Goal: Task Accomplishment & Management: Manage account settings

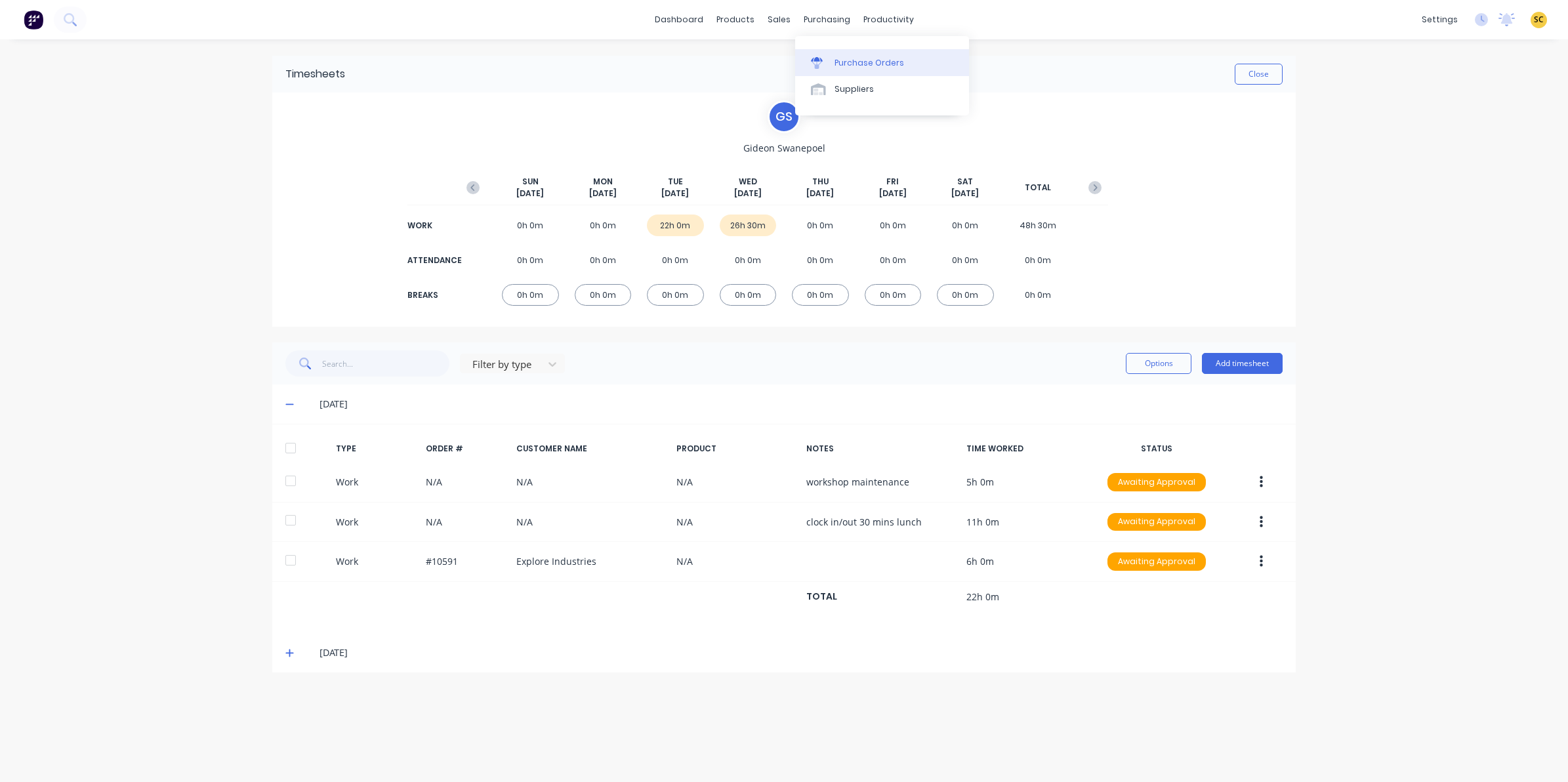
click at [839, 62] on div "Purchase Orders" at bounding box center [869, 63] width 69 height 12
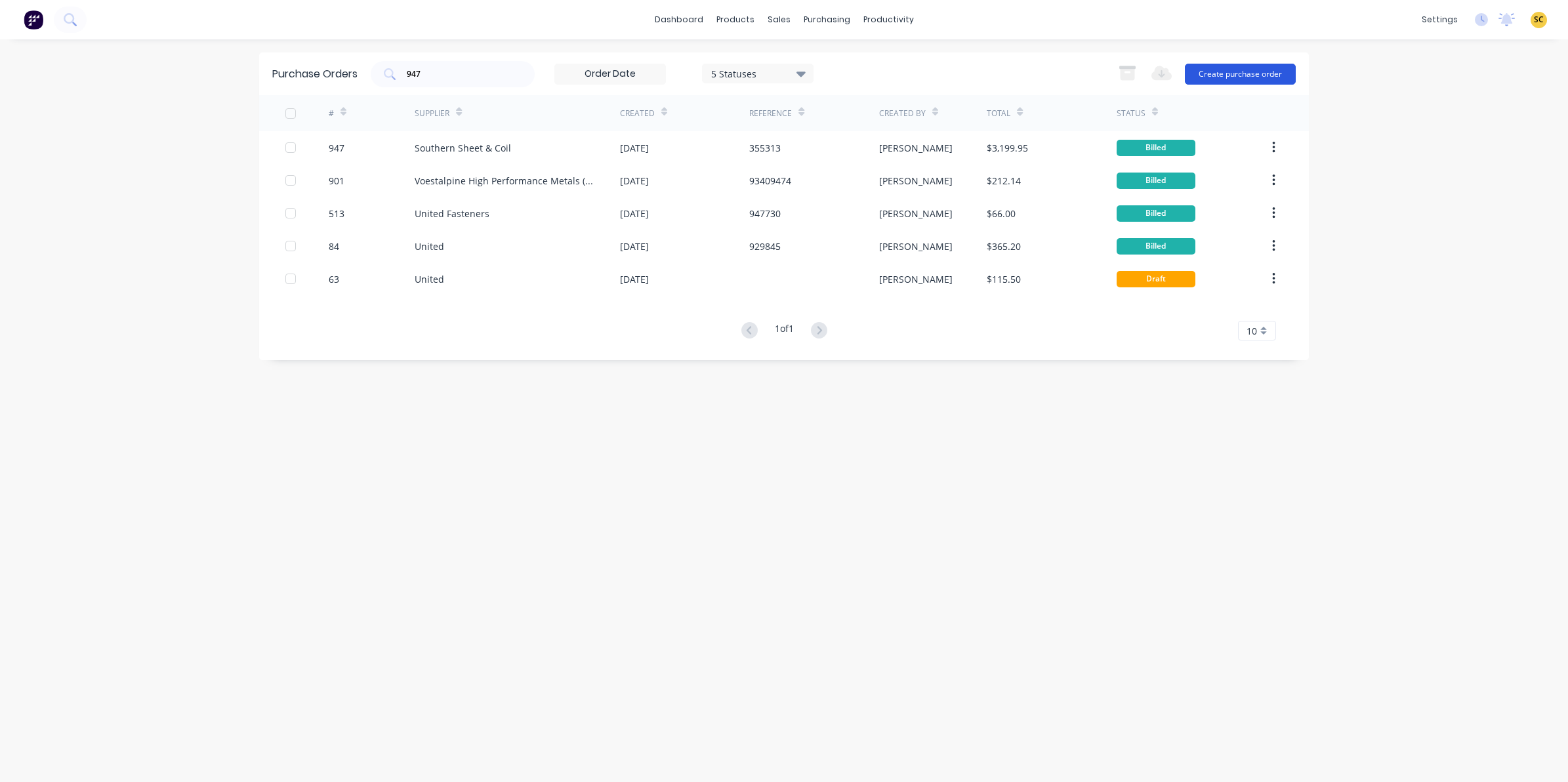
click at [1225, 79] on button "Create purchase order" at bounding box center [1239, 74] width 111 height 21
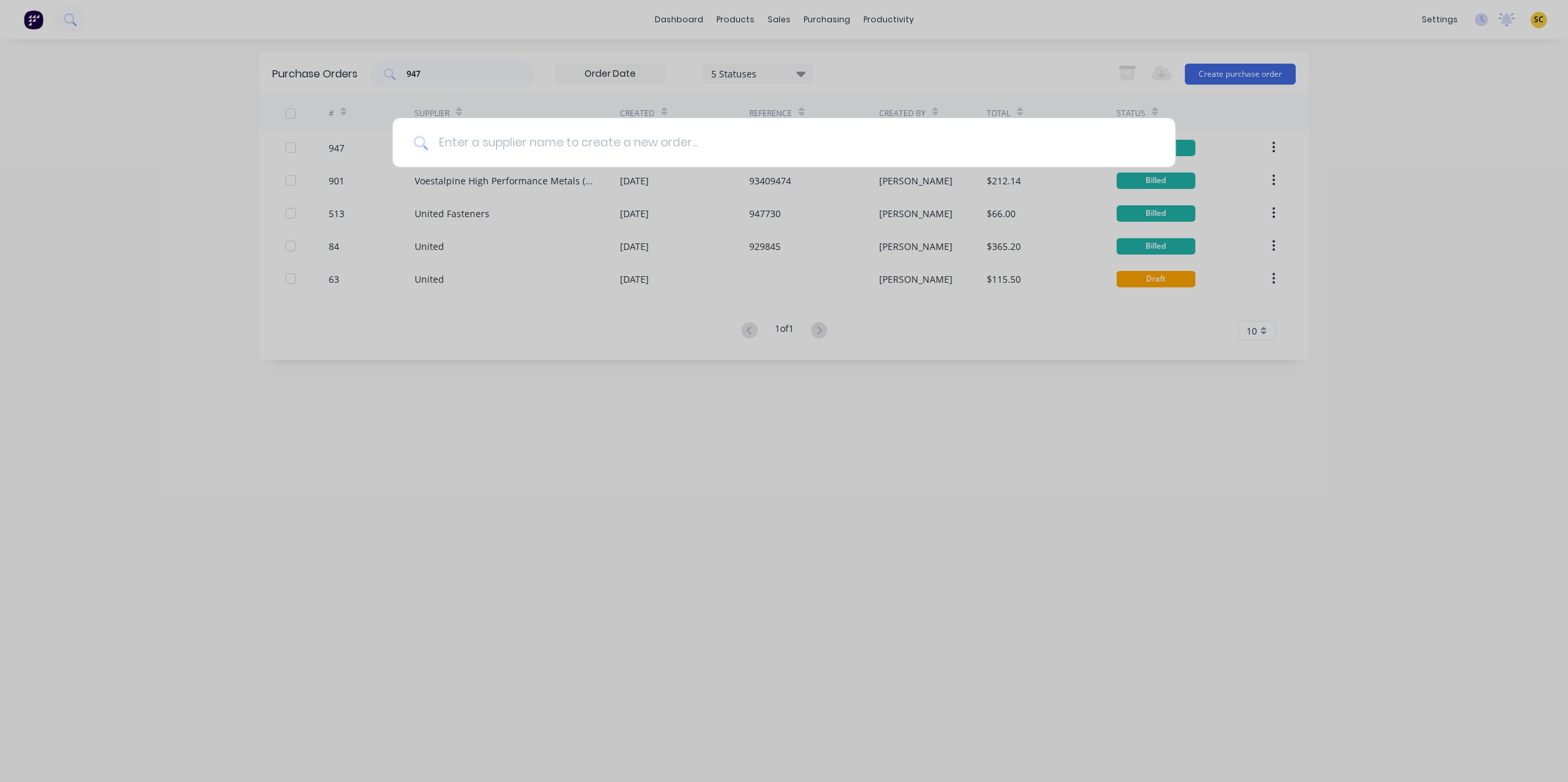
click at [653, 152] on input at bounding box center [791, 142] width 726 height 50
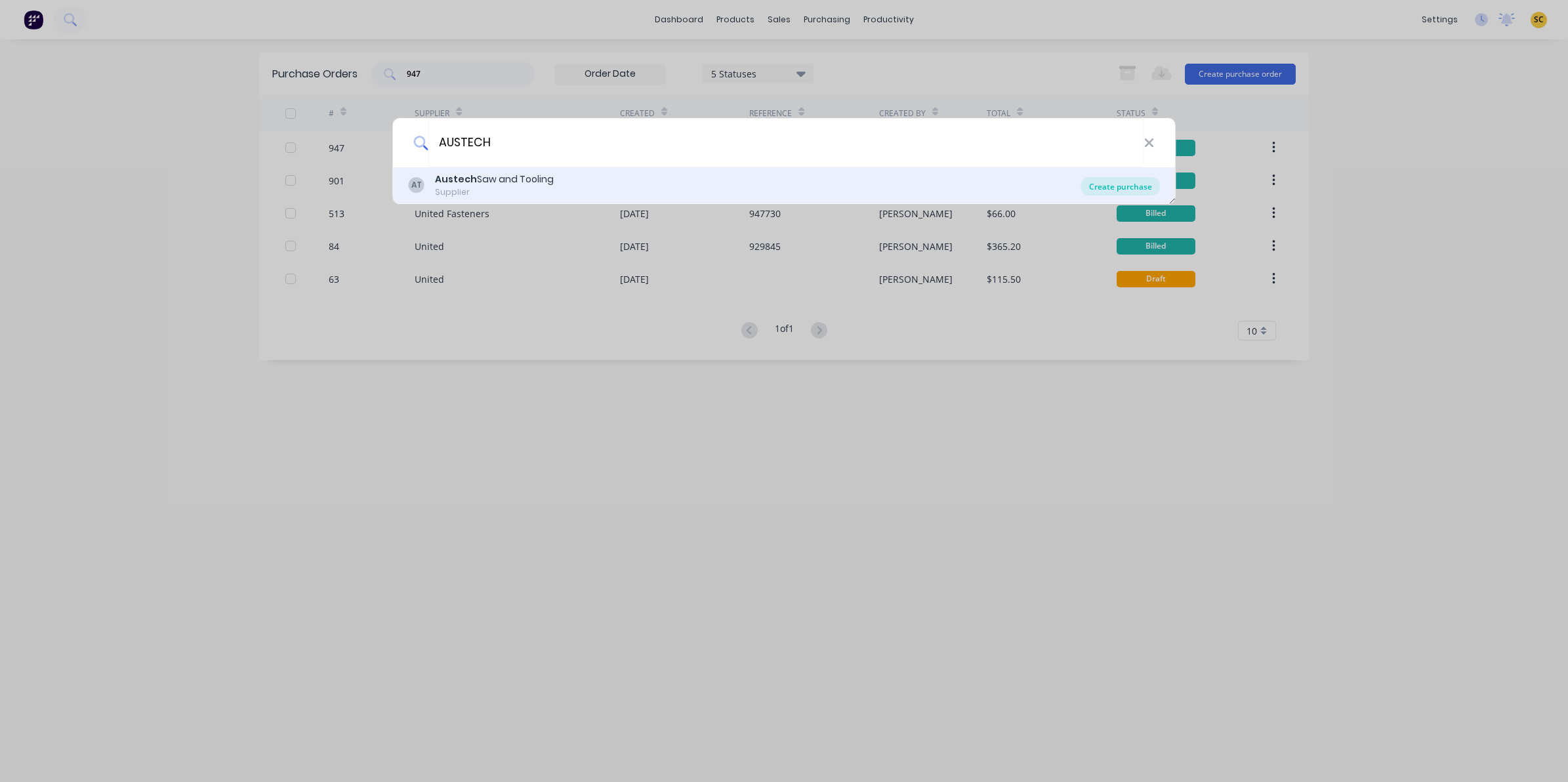
type input "AUSTECH"
click at [1117, 190] on div "Create purchase" at bounding box center [1120, 185] width 79 height 18
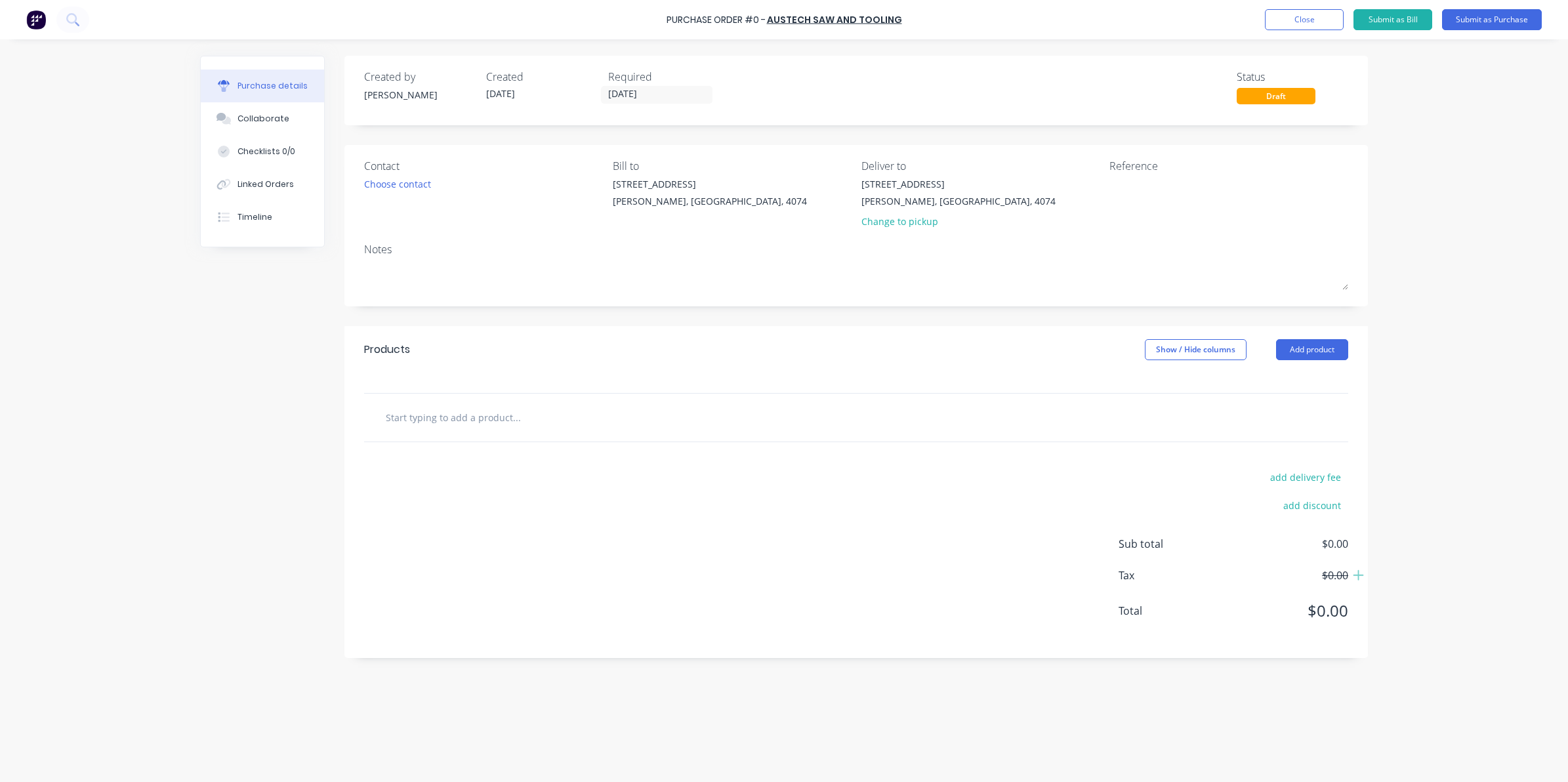
click at [454, 431] on div at bounding box center [856, 417] width 984 height 48
click at [438, 417] on input "text" at bounding box center [516, 417] width 263 height 26
click at [542, 405] on input "p40 Linishing belt 7/11" at bounding box center [516, 417] width 263 height 26
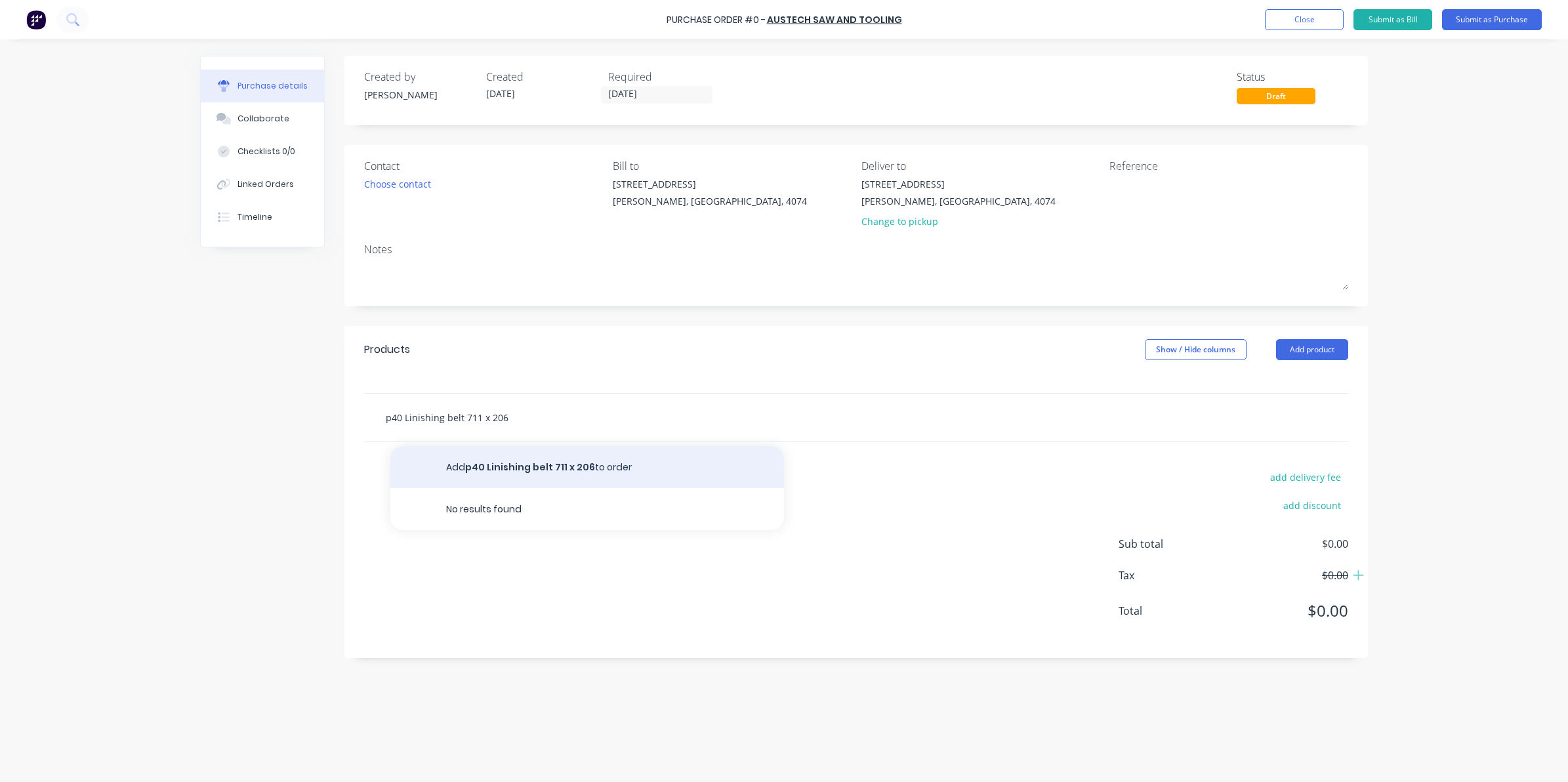
type input "p40 Linishing belt 711 x 206"
click at [576, 466] on button "Add p40 Linishing belt 711 x 206 to order" at bounding box center [587, 467] width 394 height 42
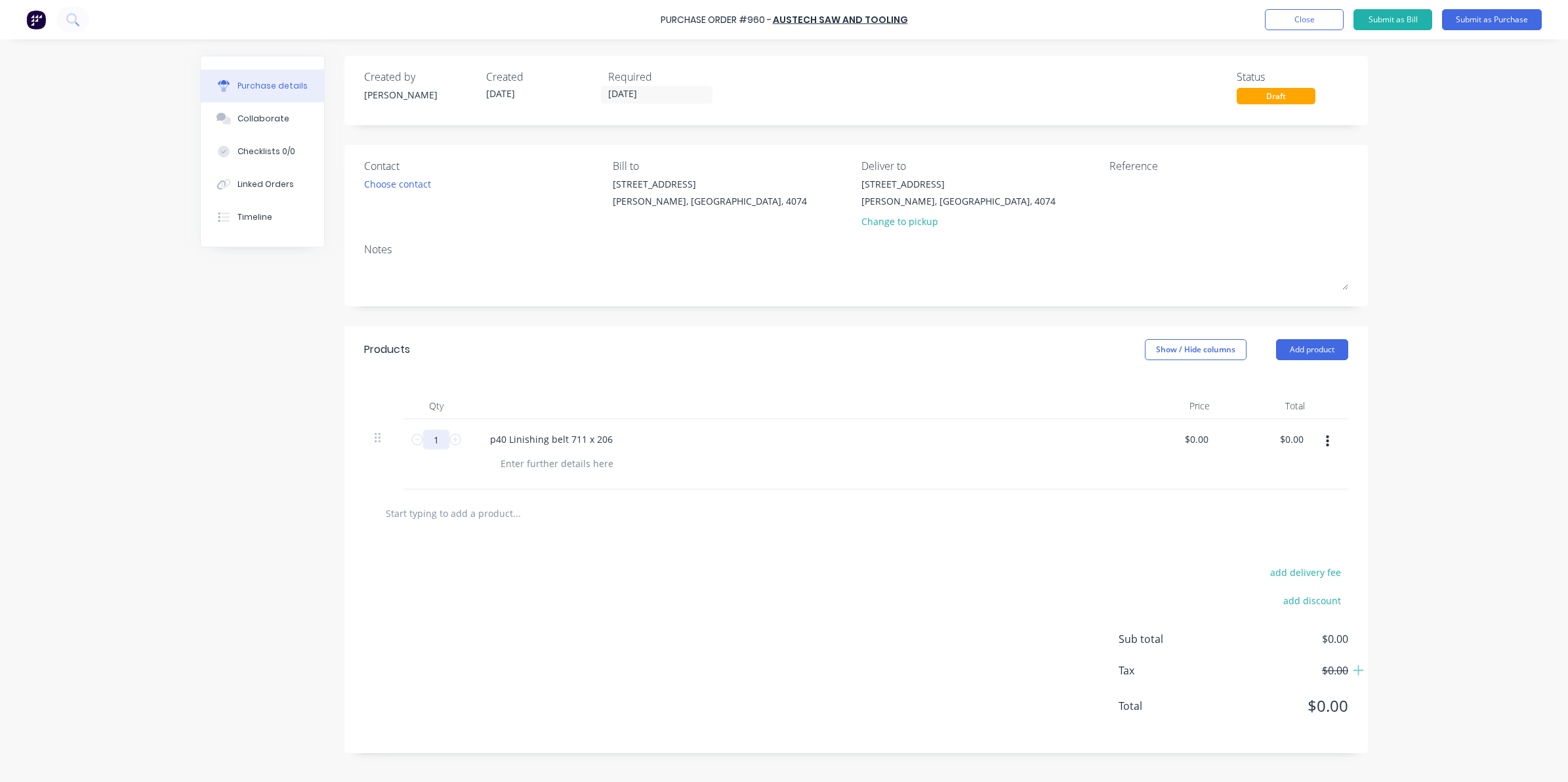
click at [439, 442] on input "1" at bounding box center [435, 439] width 26 height 20
type input "12"
click at [506, 554] on div "add delivery fee add discount Sub total $0.00 Tax $0.00 Total $0.00" at bounding box center [856, 645] width 1023 height 216
click at [512, 501] on input "text" at bounding box center [516, 512] width 263 height 26
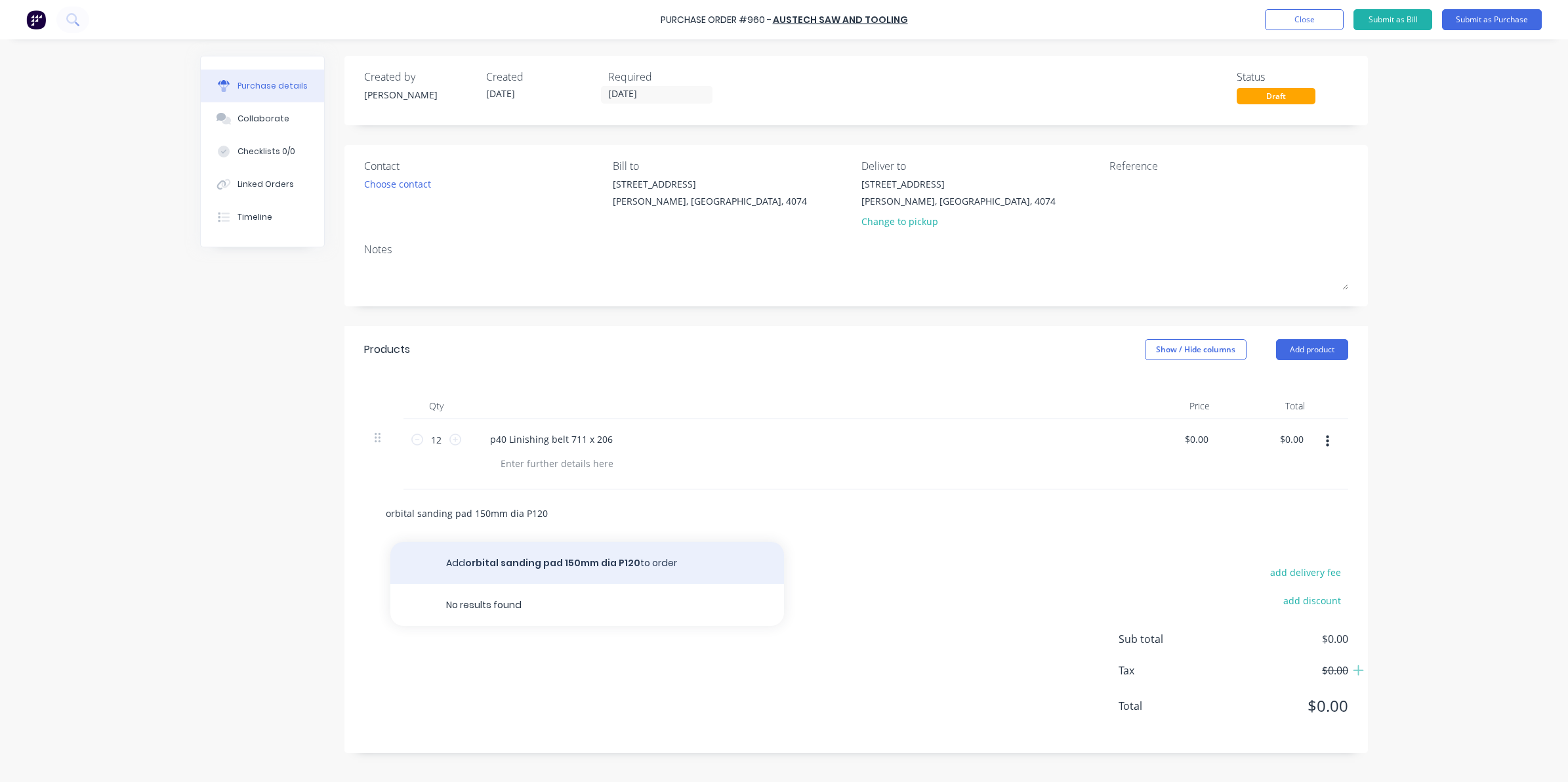
type input "orbital sanding pad 150mm dia P120"
click at [575, 571] on button "Add orbital sanding pad 150mm dia P120 to order" at bounding box center [587, 562] width 394 height 42
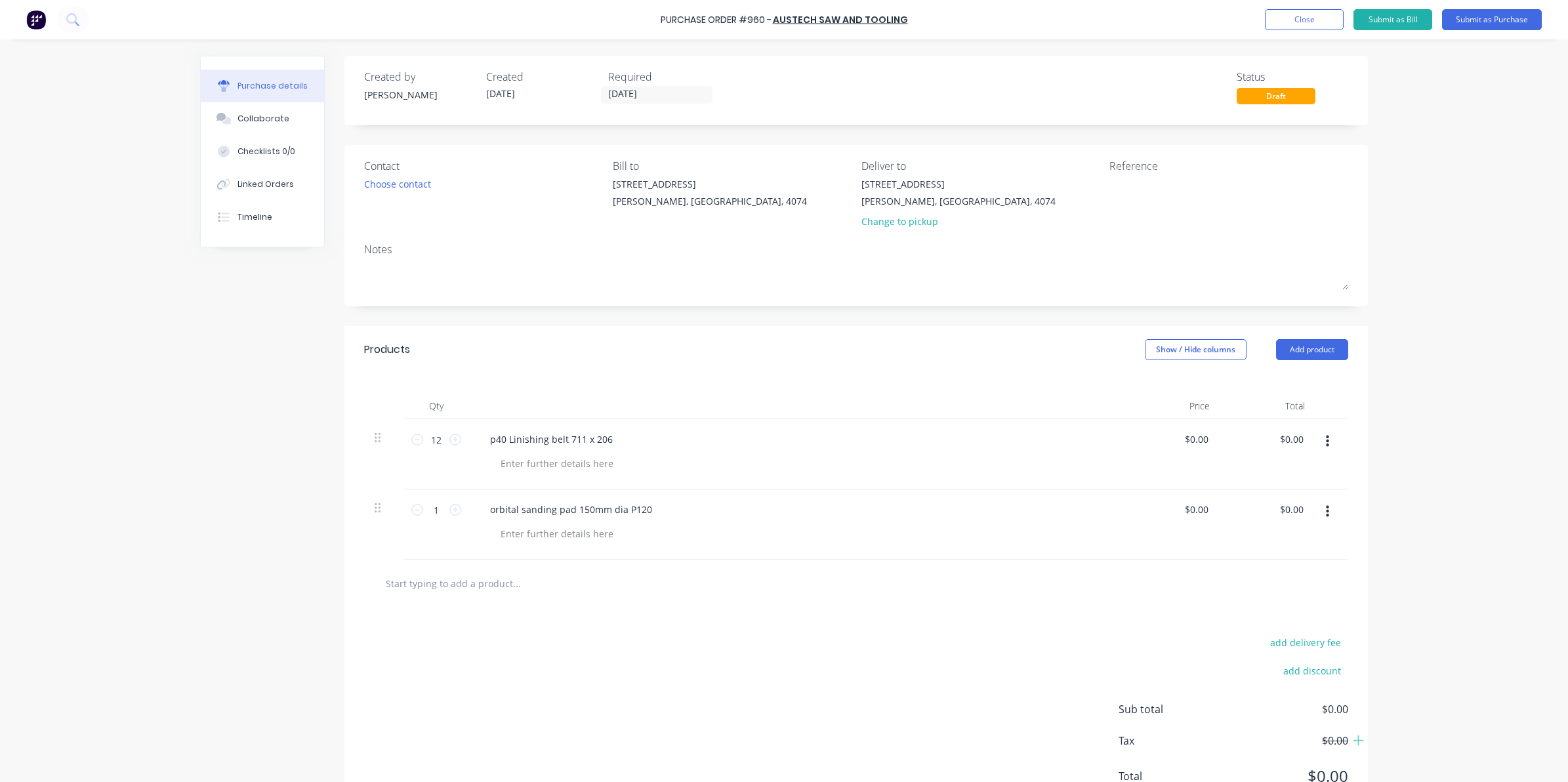
click at [439, 497] on div "1 1" at bounding box center [435, 524] width 65 height 70
click at [435, 512] on input "1" at bounding box center [435, 509] width 26 height 20
click at [536, 542] on div at bounding box center [556, 534] width 134 height 19
click at [549, 767] on div "add delivery fee add discount Sub total $0.00 Tax $0.00 Total $0.00" at bounding box center [856, 715] width 1023 height 216
click at [1484, 11] on button "Submit as Purchase" at bounding box center [1491, 20] width 100 height 21
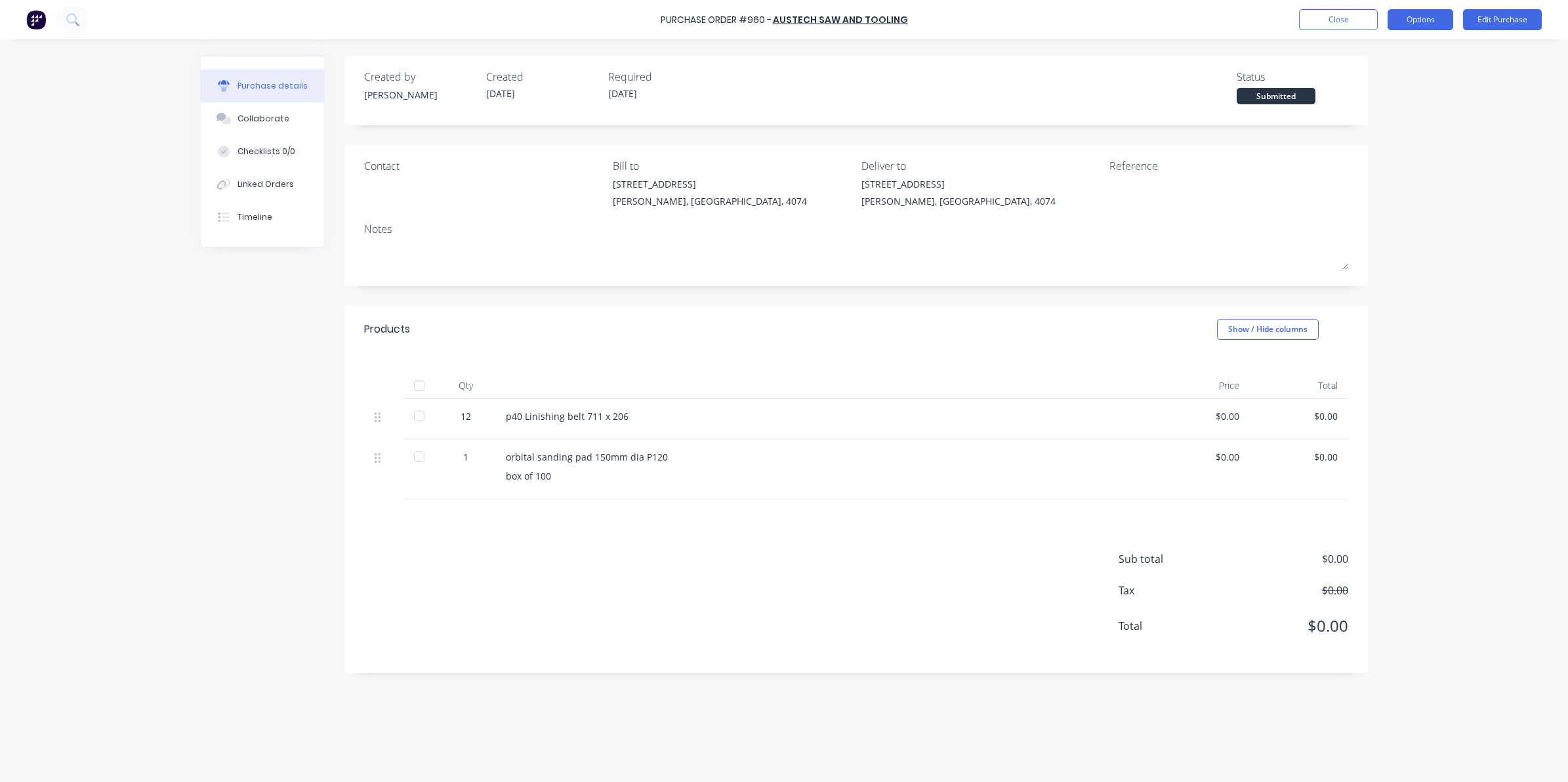
click at [1420, 18] on button "Options" at bounding box center [1419, 20] width 65 height 21
click at [1370, 57] on div "Print / Email" at bounding box center [1390, 53] width 101 height 19
click at [1361, 97] on div "Without pricing" at bounding box center [1390, 106] width 101 height 19
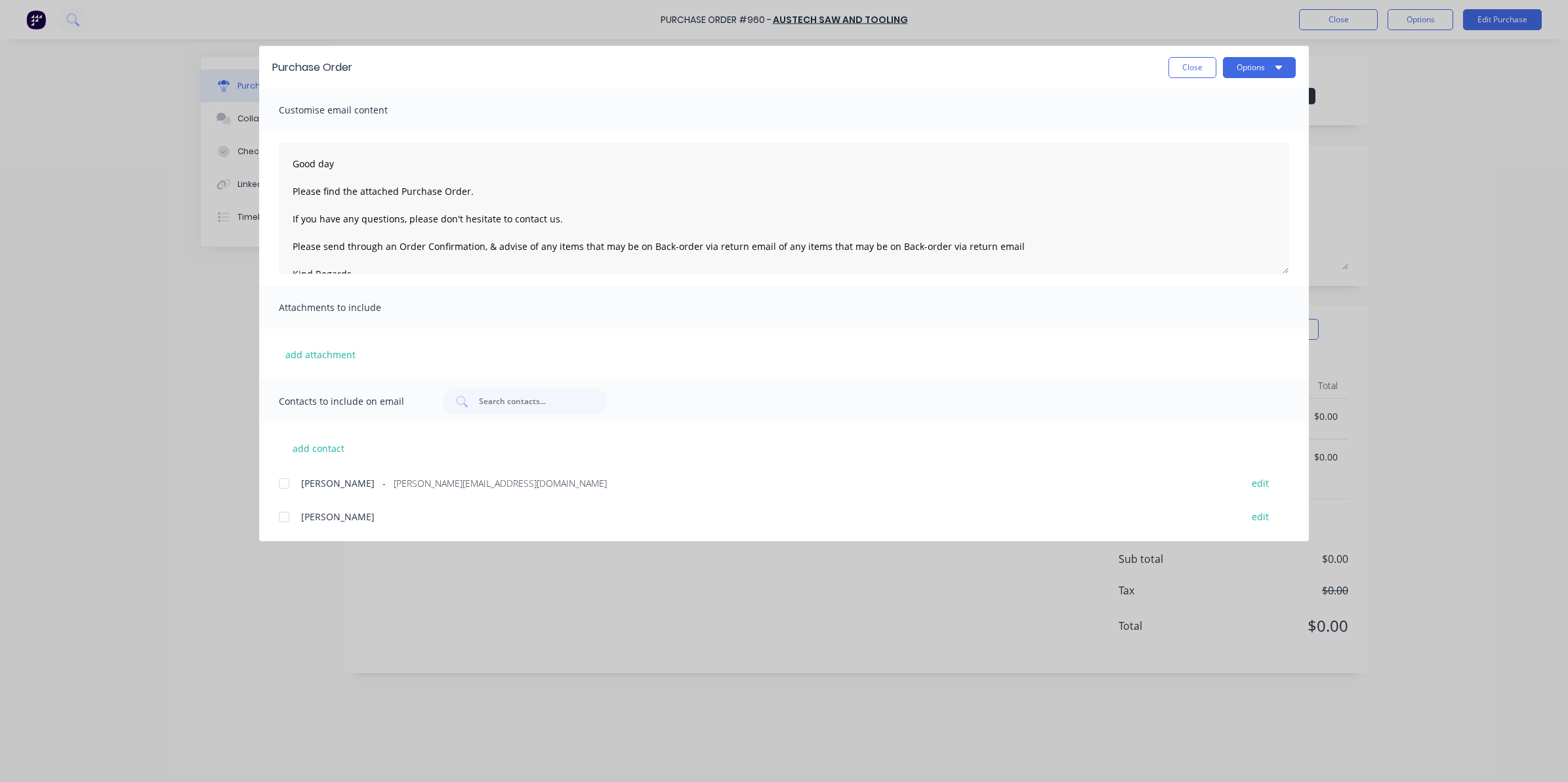
click at [273, 486] on div at bounding box center [284, 483] width 26 height 26
click at [1271, 50] on div "Purchase Order Close Options" at bounding box center [784, 67] width 1049 height 42
click at [1273, 57] on button "Options" at bounding box center [1259, 68] width 73 height 21
click at [1209, 155] on div "Email" at bounding box center [1233, 153] width 101 height 19
type textarea "Good day Please find the attached Purchase Order. If you have any questions, pl…"
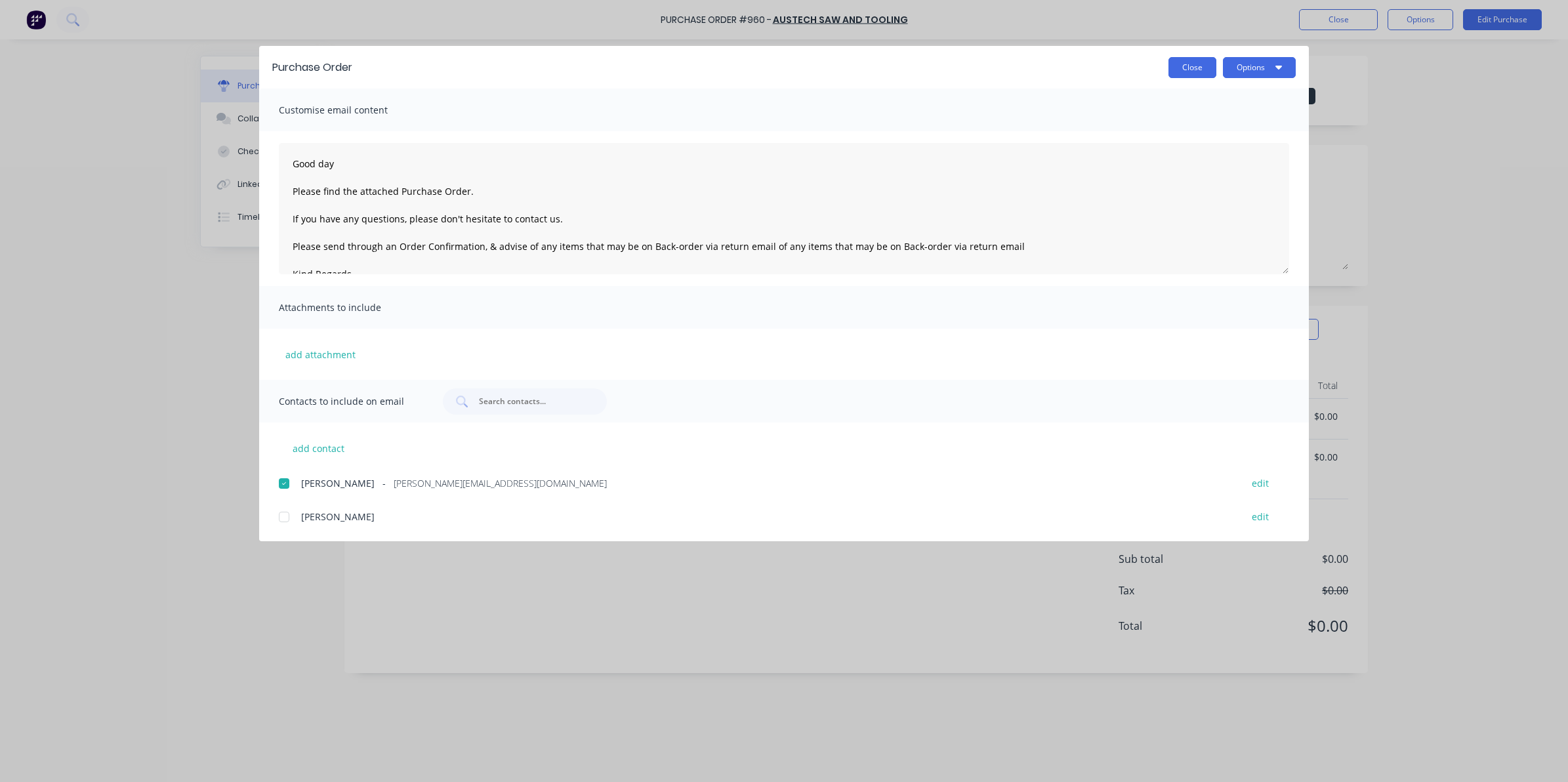
click at [1197, 74] on button "Close" at bounding box center [1192, 68] width 48 height 21
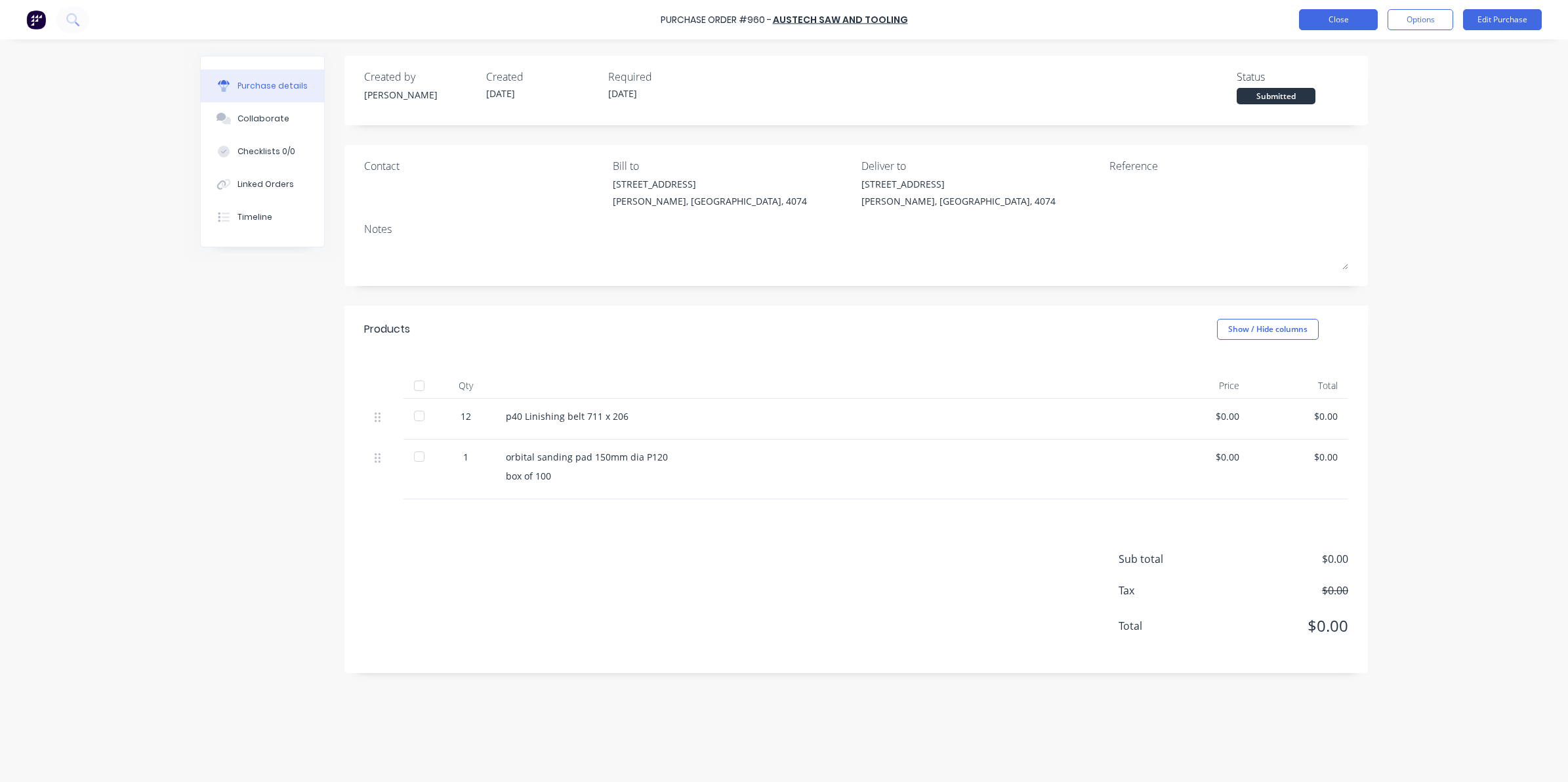
click at [1335, 17] on button "Close" at bounding box center [1338, 20] width 79 height 21
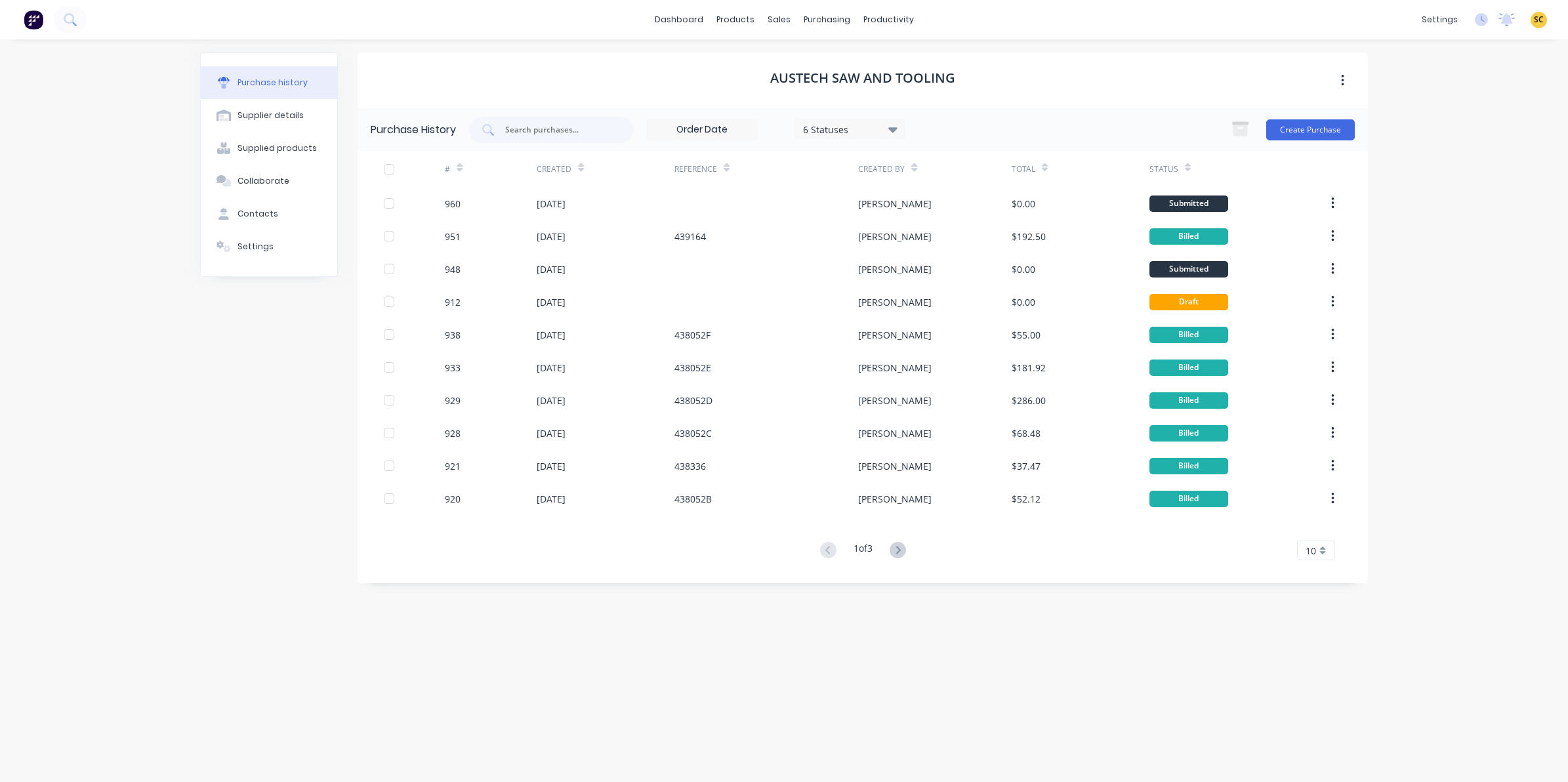
click at [45, 23] on button at bounding box center [33, 19] width 28 height 26
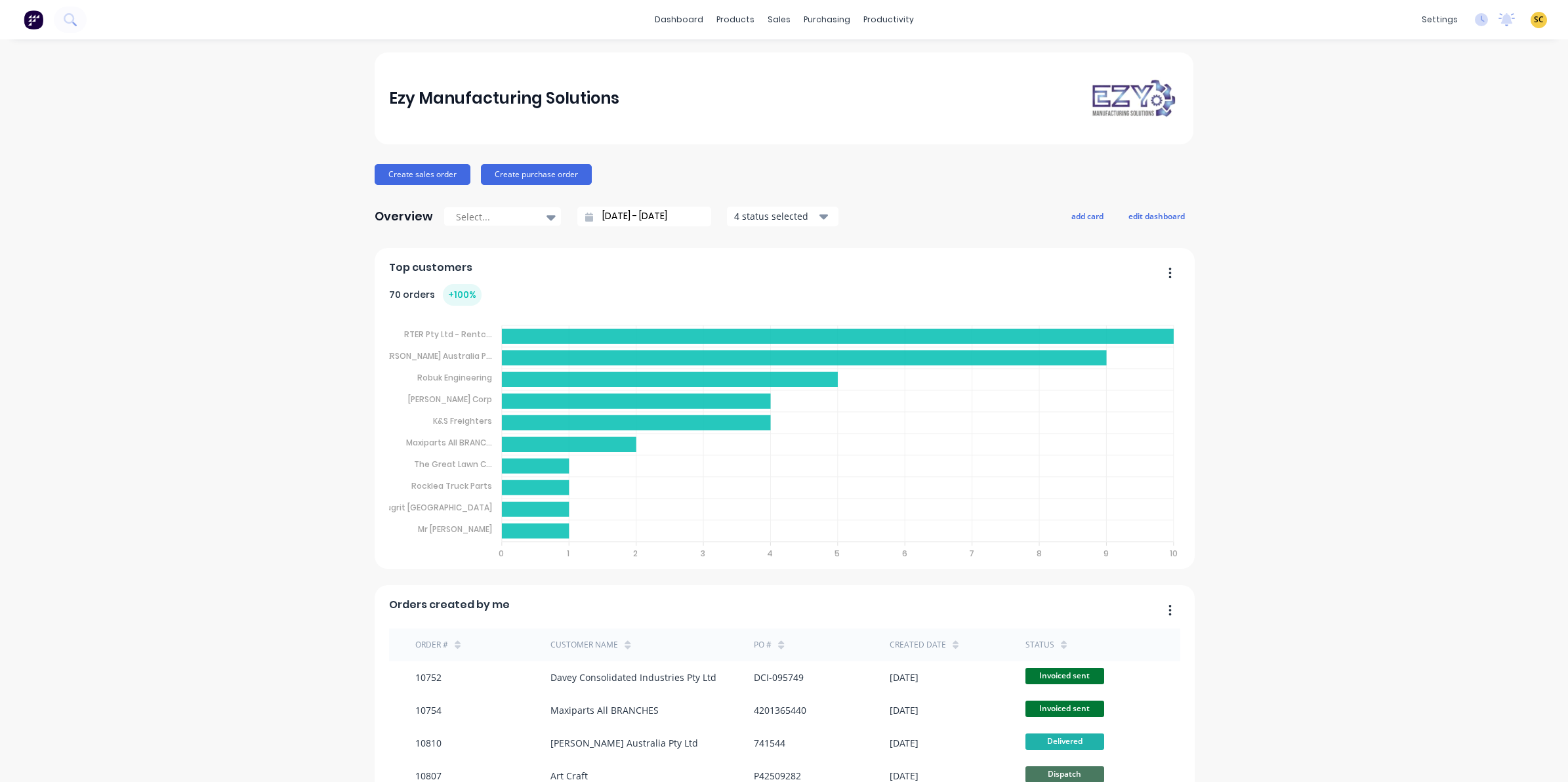
drag, startPoint x: 45, startPoint y: 23, endPoint x: 135, endPoint y: 469, distance: 455.0
click at [135, 469] on div "Ezy Manufacturing Solutions Create sales order Create purchase order Overview S…" at bounding box center [784, 648] width 1568 height 1191
drag, startPoint x: 611, startPoint y: 824, endPoint x: -137, endPoint y: 726, distance: 754.4
click at [69, 302] on div "Ezy Manufacturing Solutions Create sales order Create purchase order Overview S…" at bounding box center [784, 648] width 1568 height 1191
click at [67, 28] on button at bounding box center [70, 19] width 33 height 26
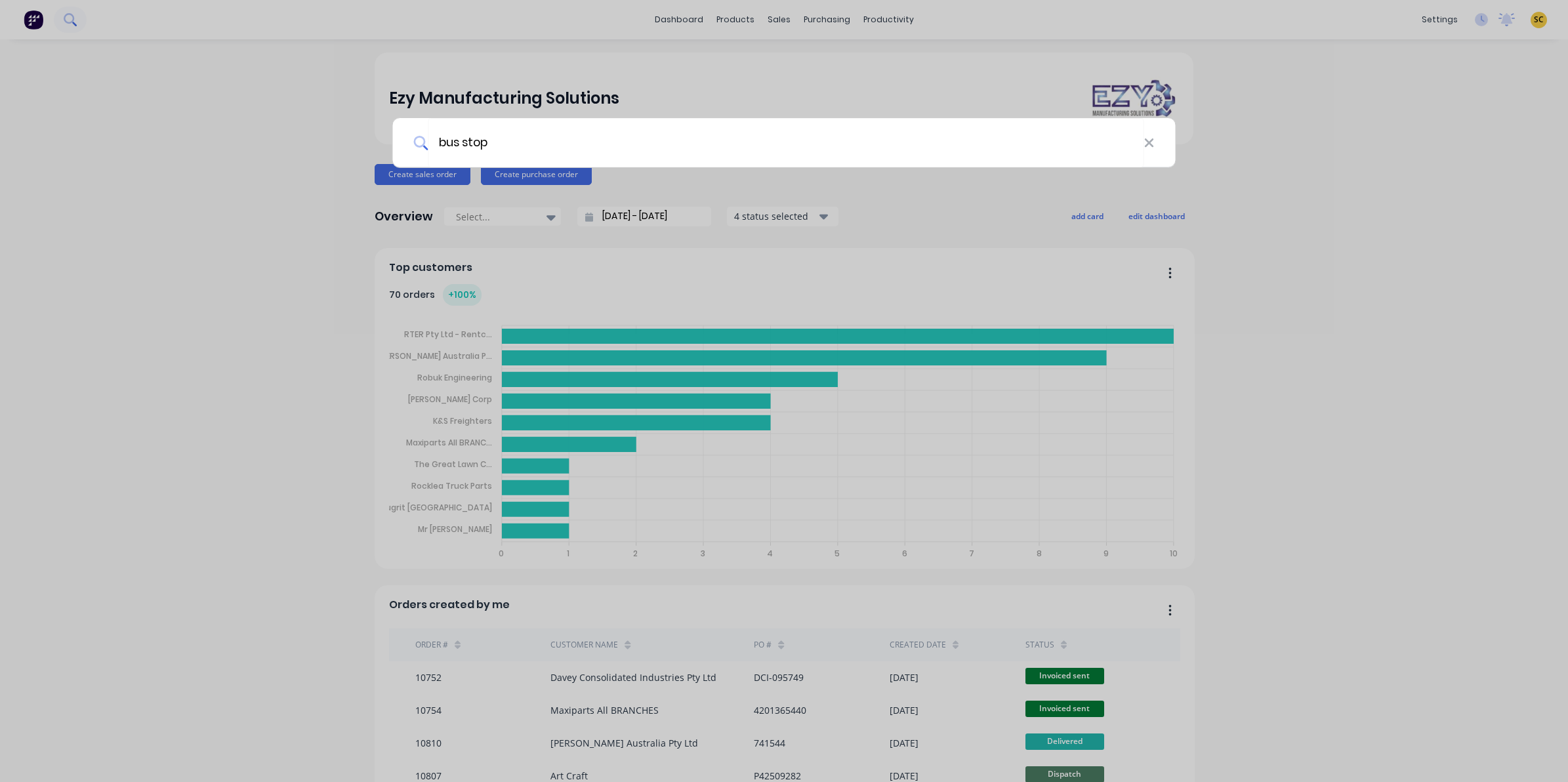
type input "bus stop"
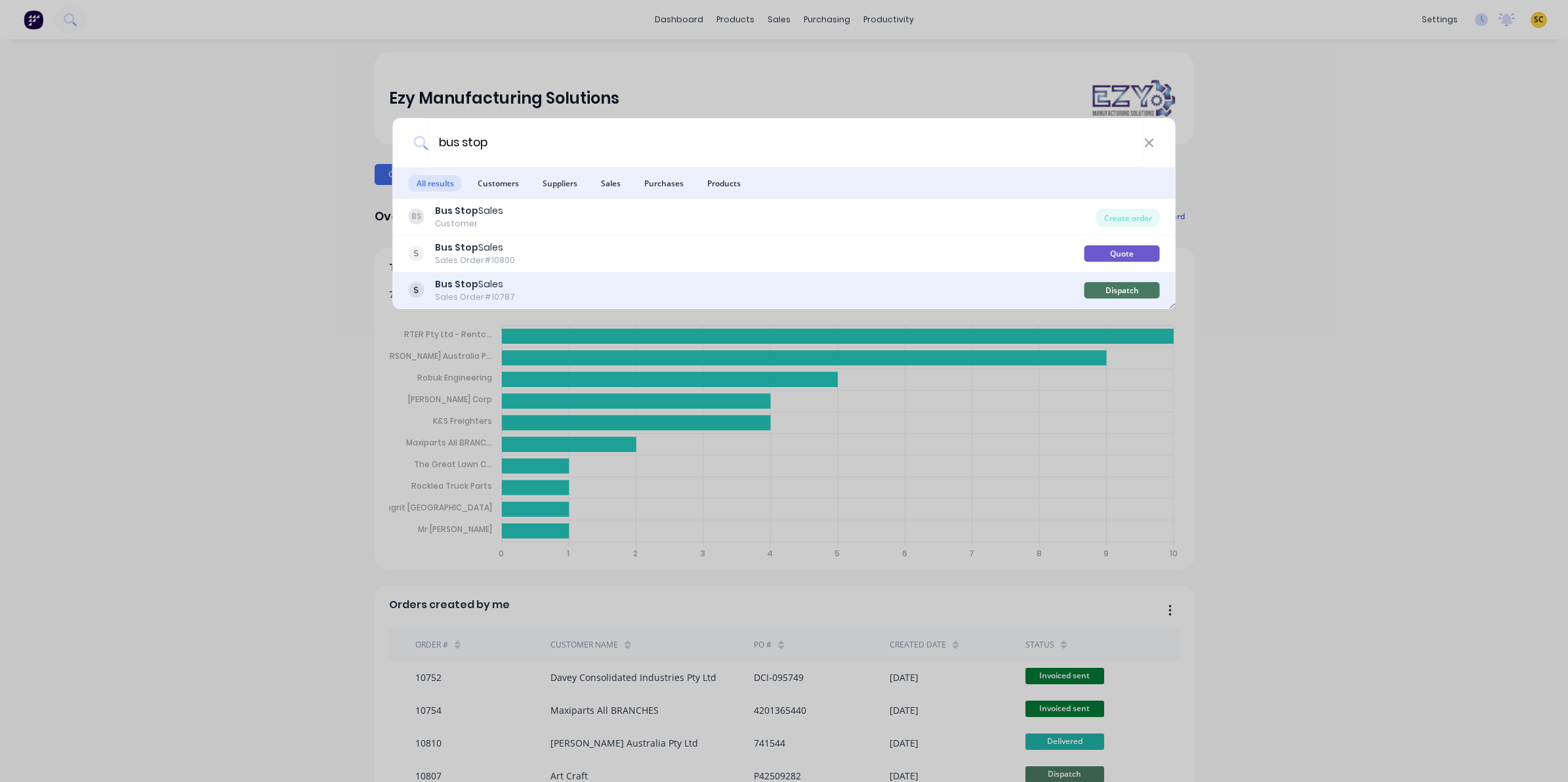
click at [440, 280] on b "Bus Stop" at bounding box center [456, 284] width 43 height 13
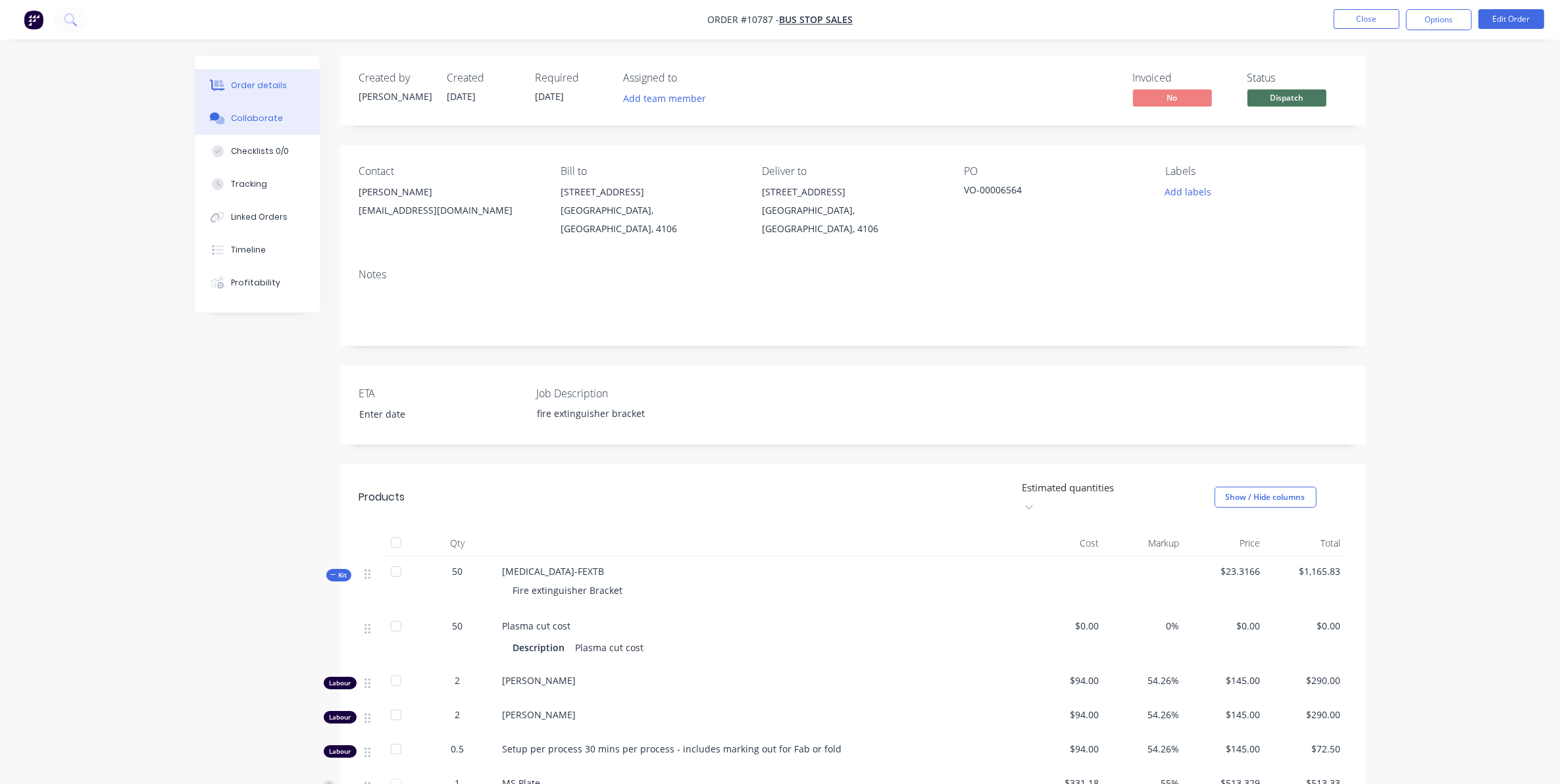
click at [248, 113] on div "Collaborate" at bounding box center [257, 118] width 52 height 12
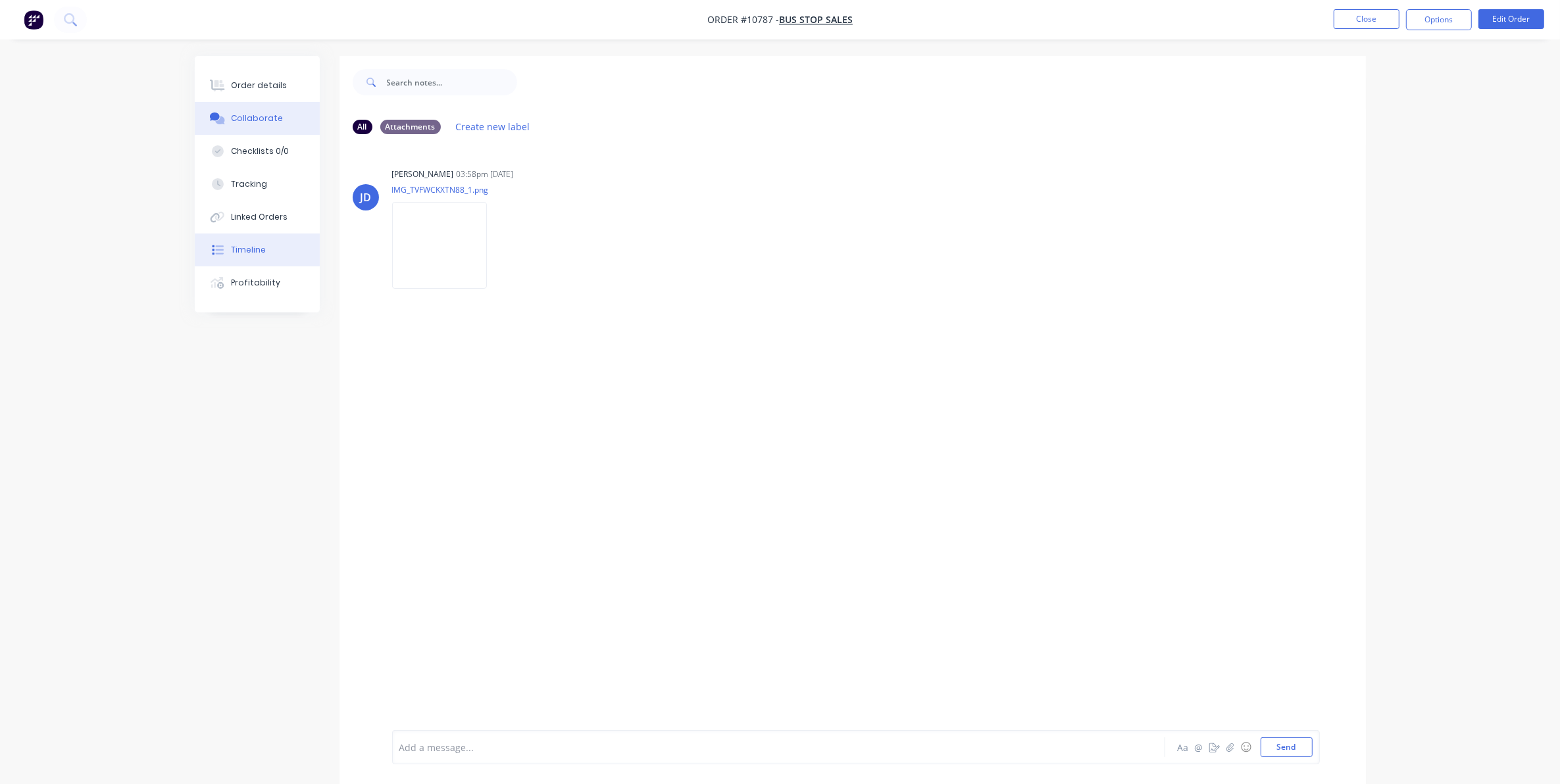
click at [247, 250] on div "Timeline" at bounding box center [248, 250] width 35 height 12
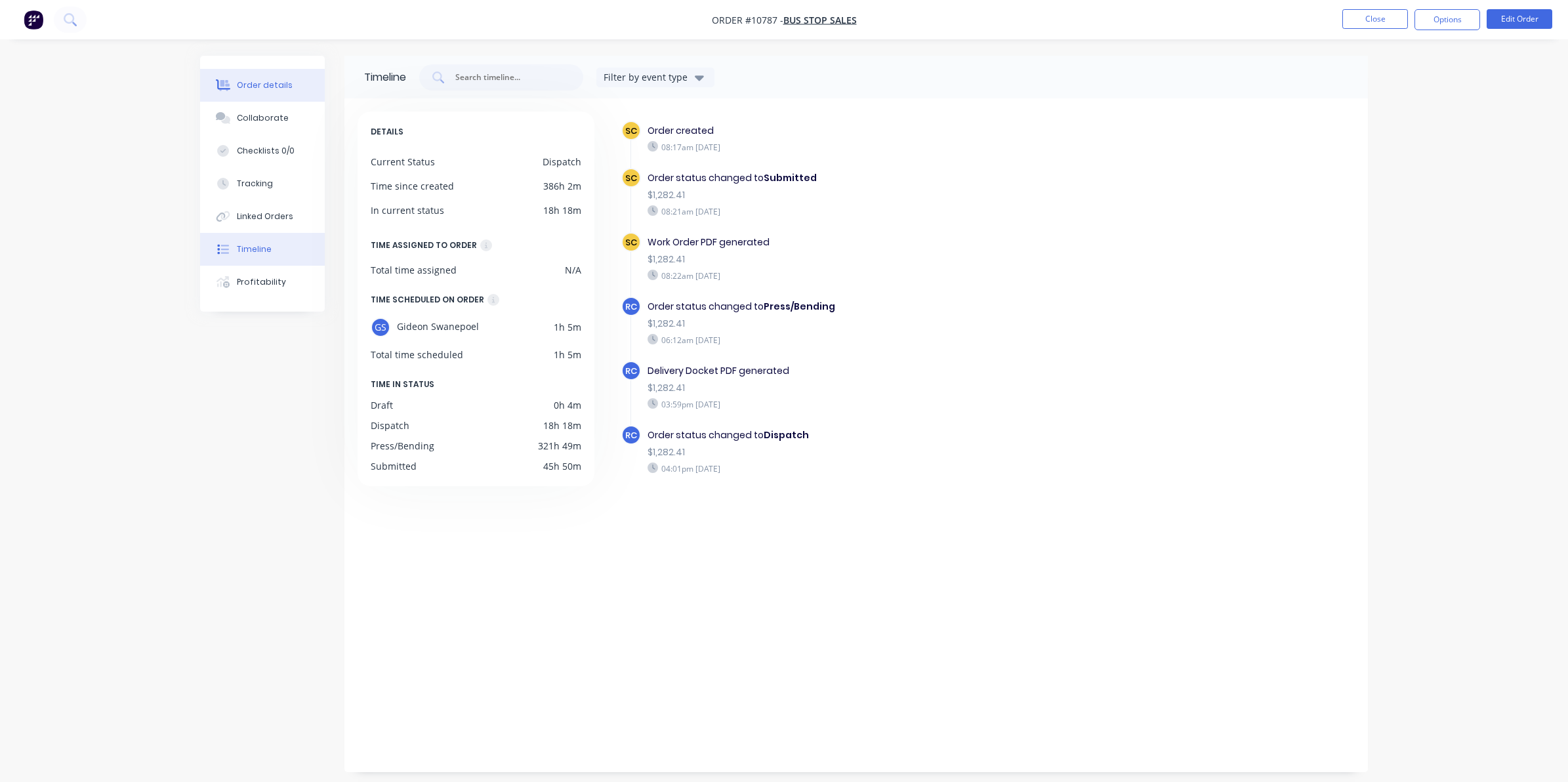
click at [272, 72] on button "Order details" at bounding box center [263, 86] width 125 height 33
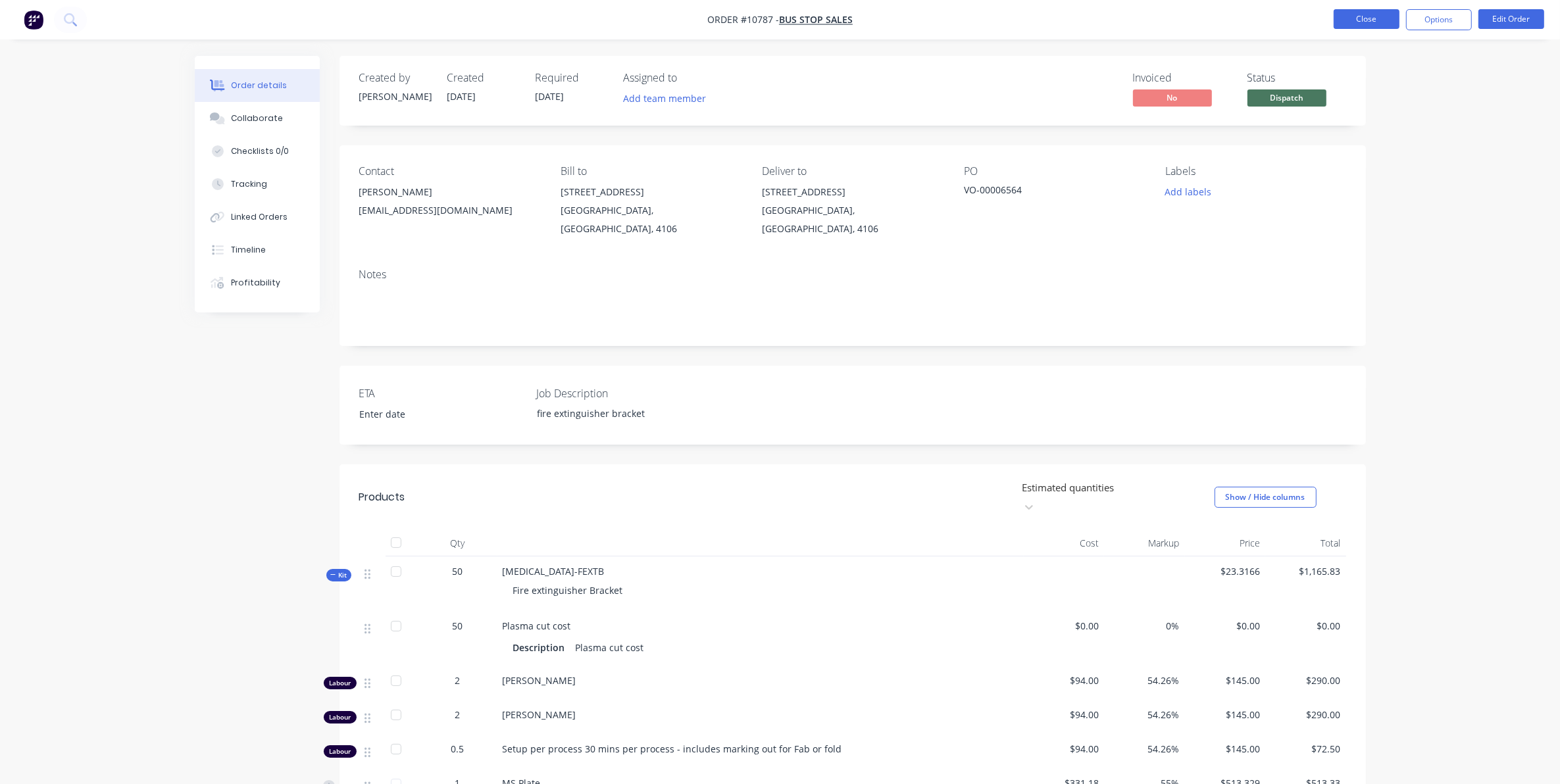
click at [1365, 21] on button "Close" at bounding box center [1366, 19] width 65 height 20
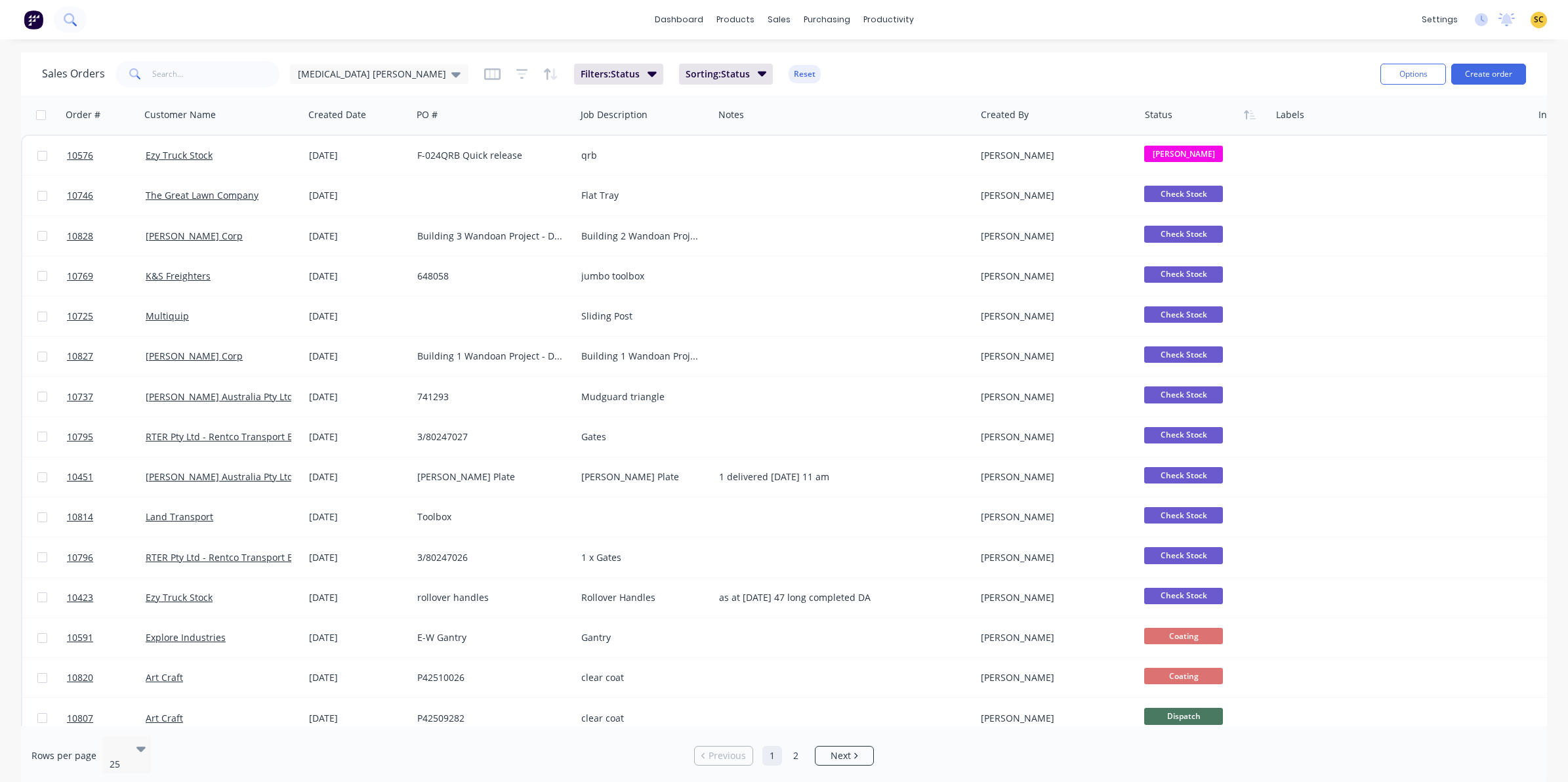
click at [79, 20] on button at bounding box center [70, 19] width 33 height 26
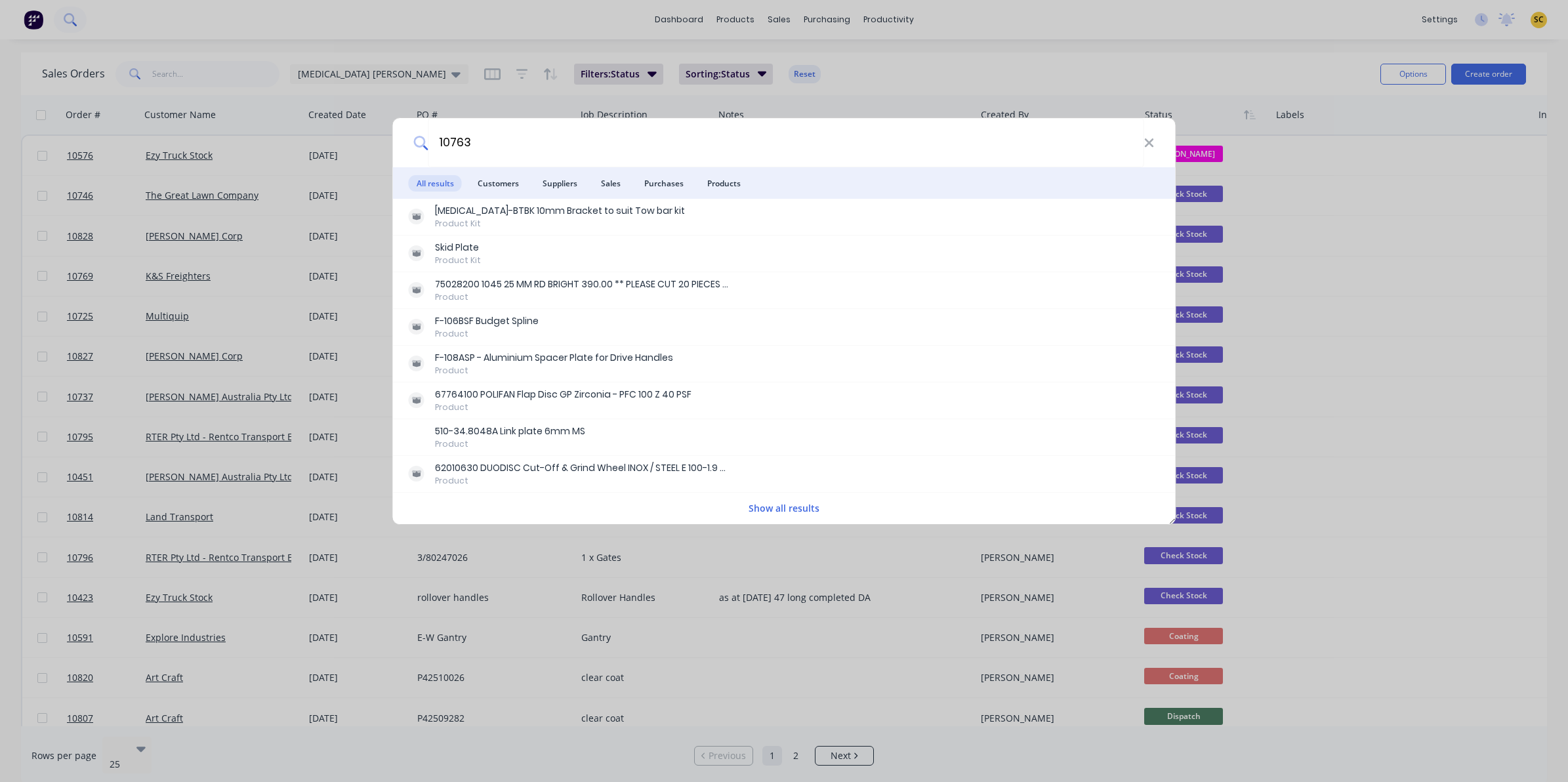
type input "10763"
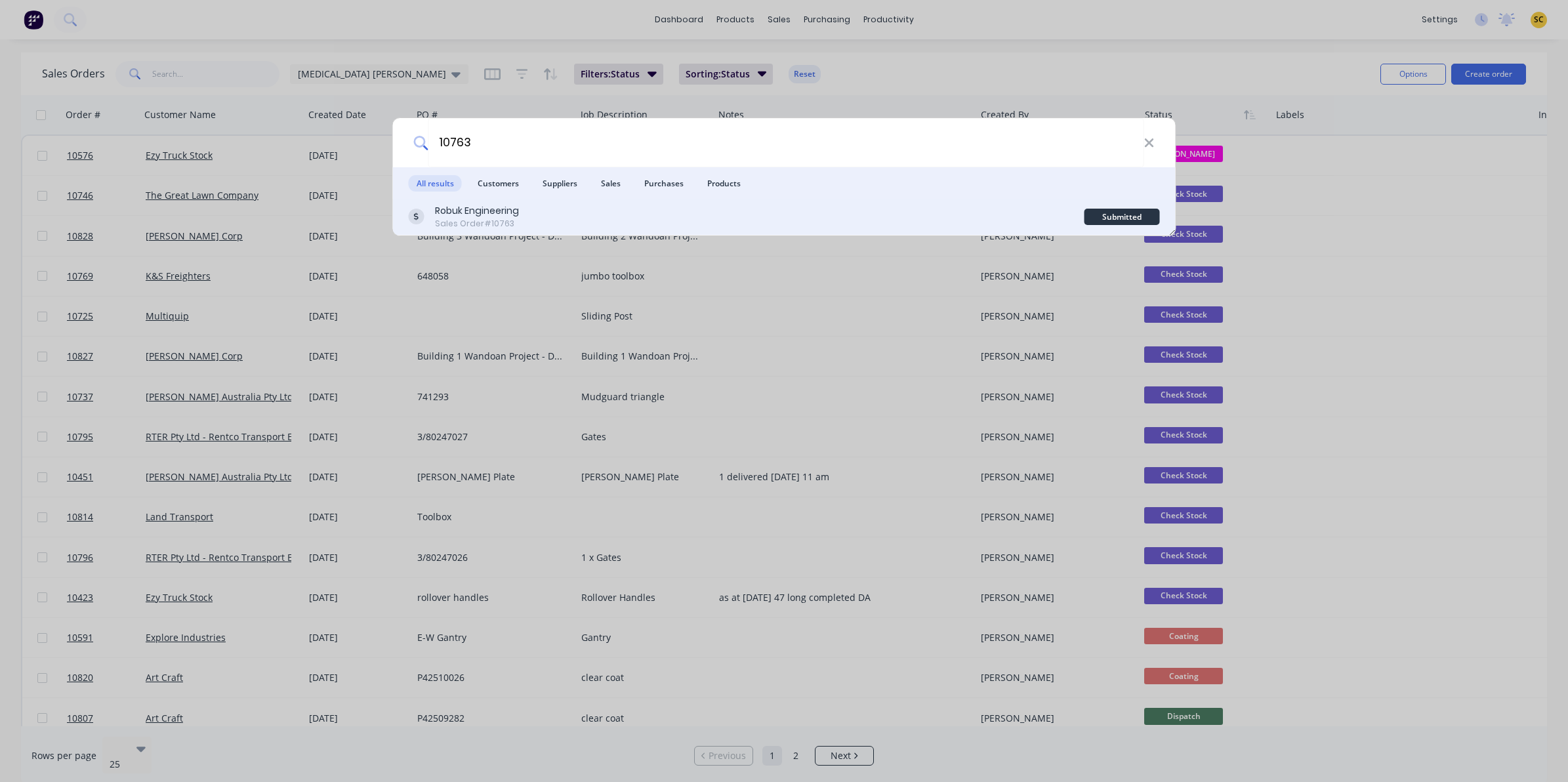
click at [476, 202] on div "Robuk Engineering Sales Order #10763 Submitted" at bounding box center [784, 217] width 783 height 37
click at [497, 217] on div "Robuk Engineering" at bounding box center [476, 211] width 84 height 14
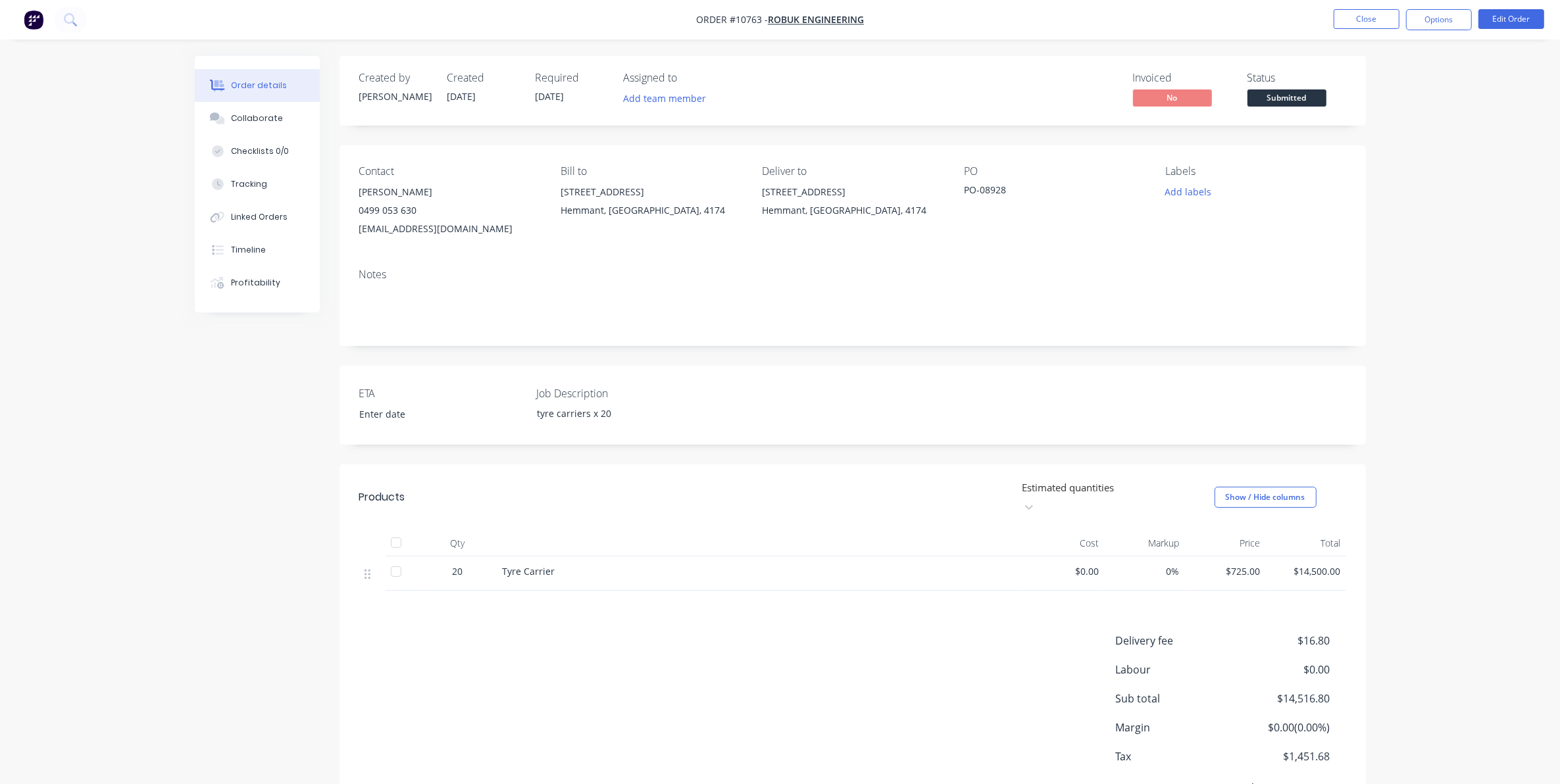
click at [1041, 369] on div "ETA Job Description tyre carriers x 20" at bounding box center [853, 405] width 1026 height 79
click at [1513, 24] on button "Edit Order" at bounding box center [1510, 19] width 65 height 20
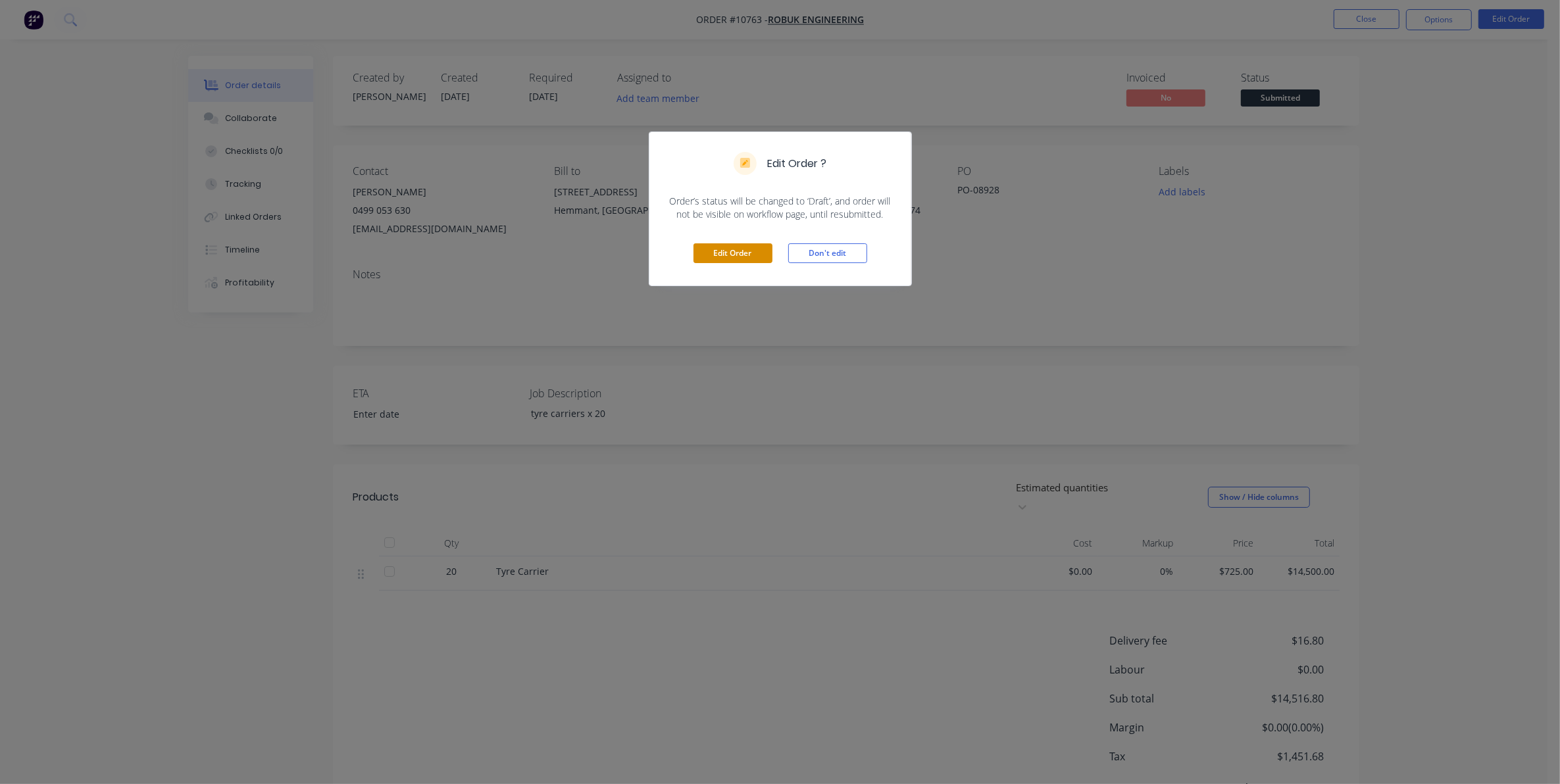
click at [758, 247] on button "Edit Order" at bounding box center [733, 253] width 79 height 20
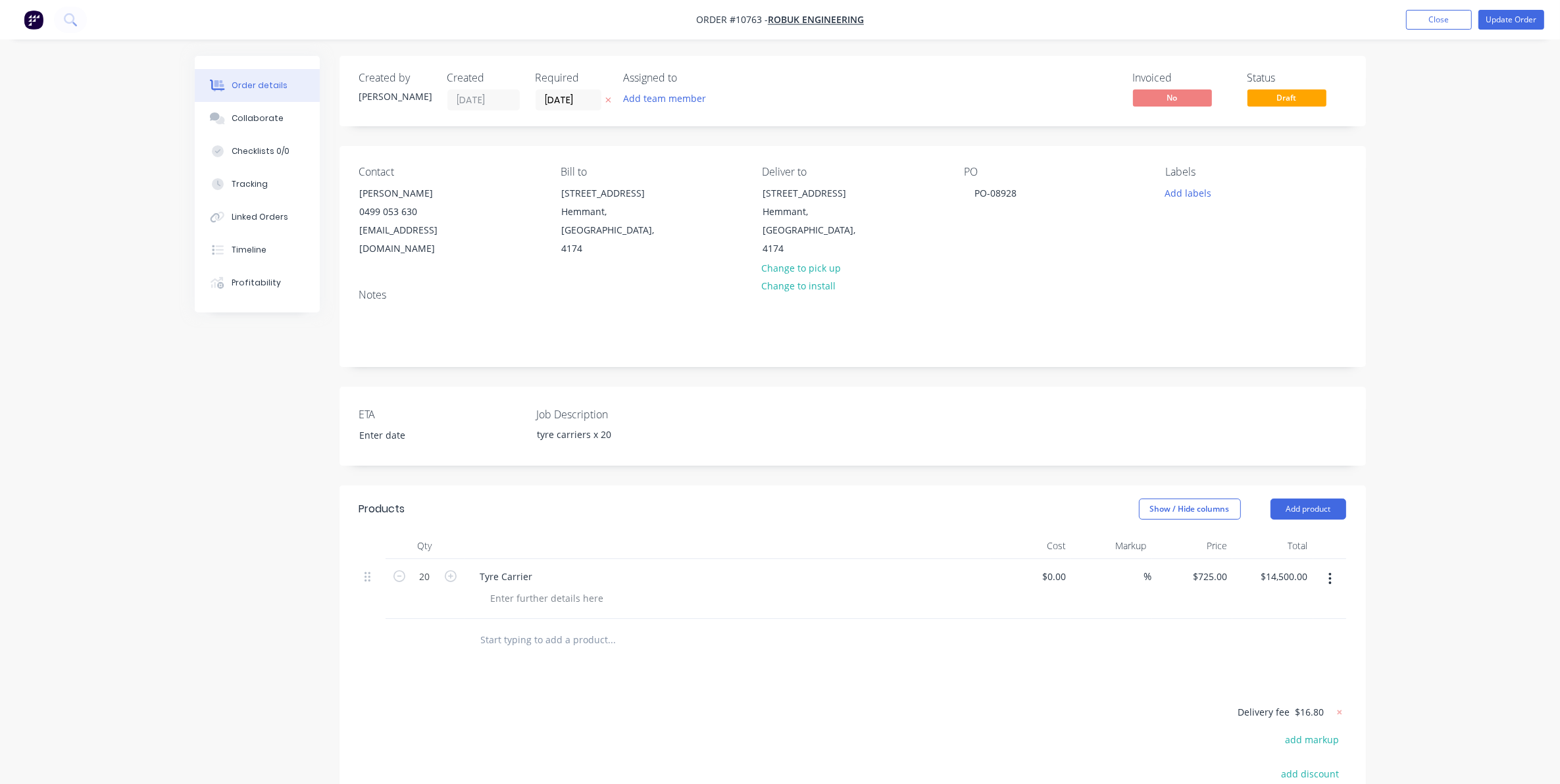
click at [501, 626] on input "text" at bounding box center [612, 639] width 263 height 26
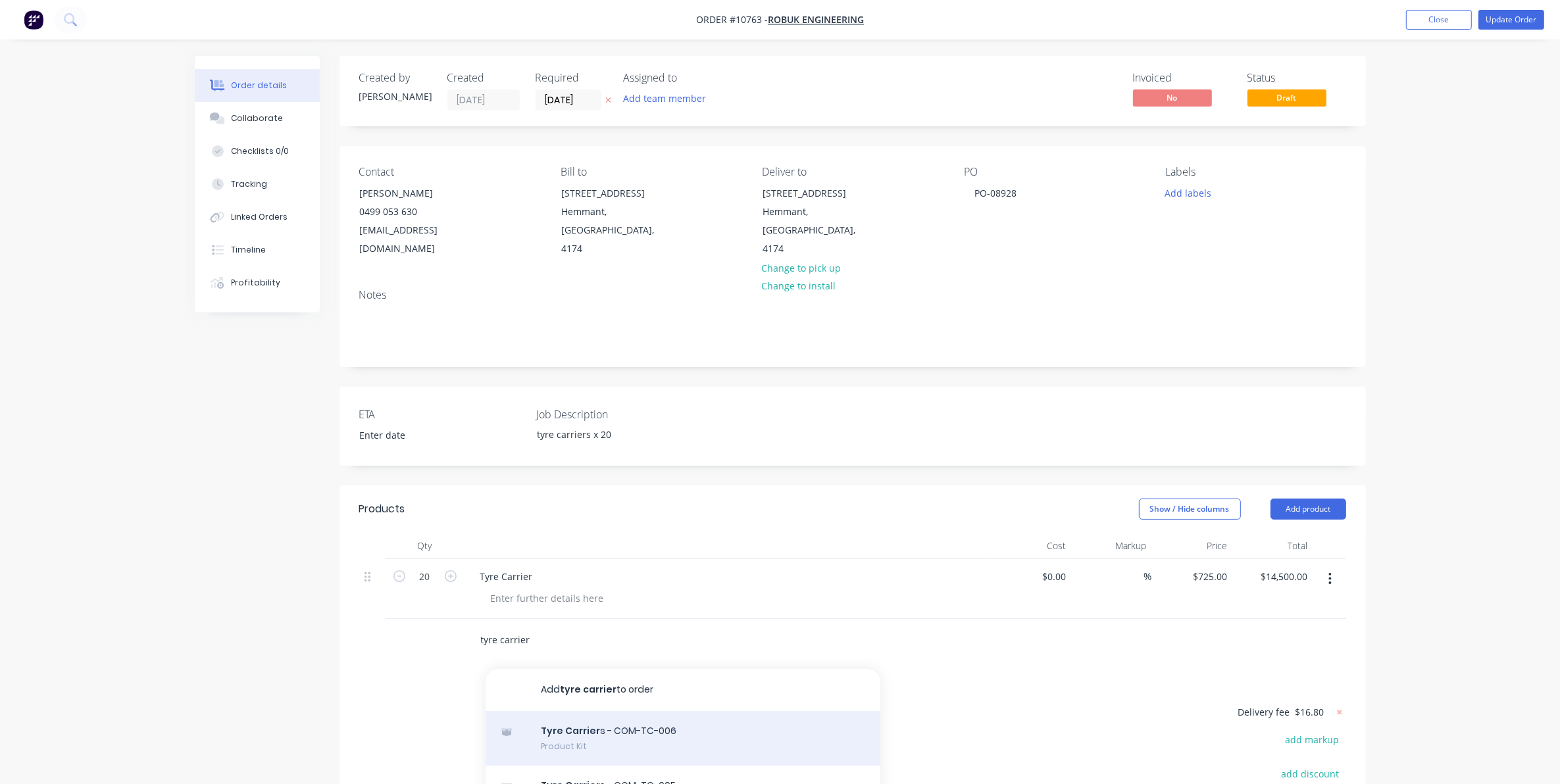
scroll to position [82, 0]
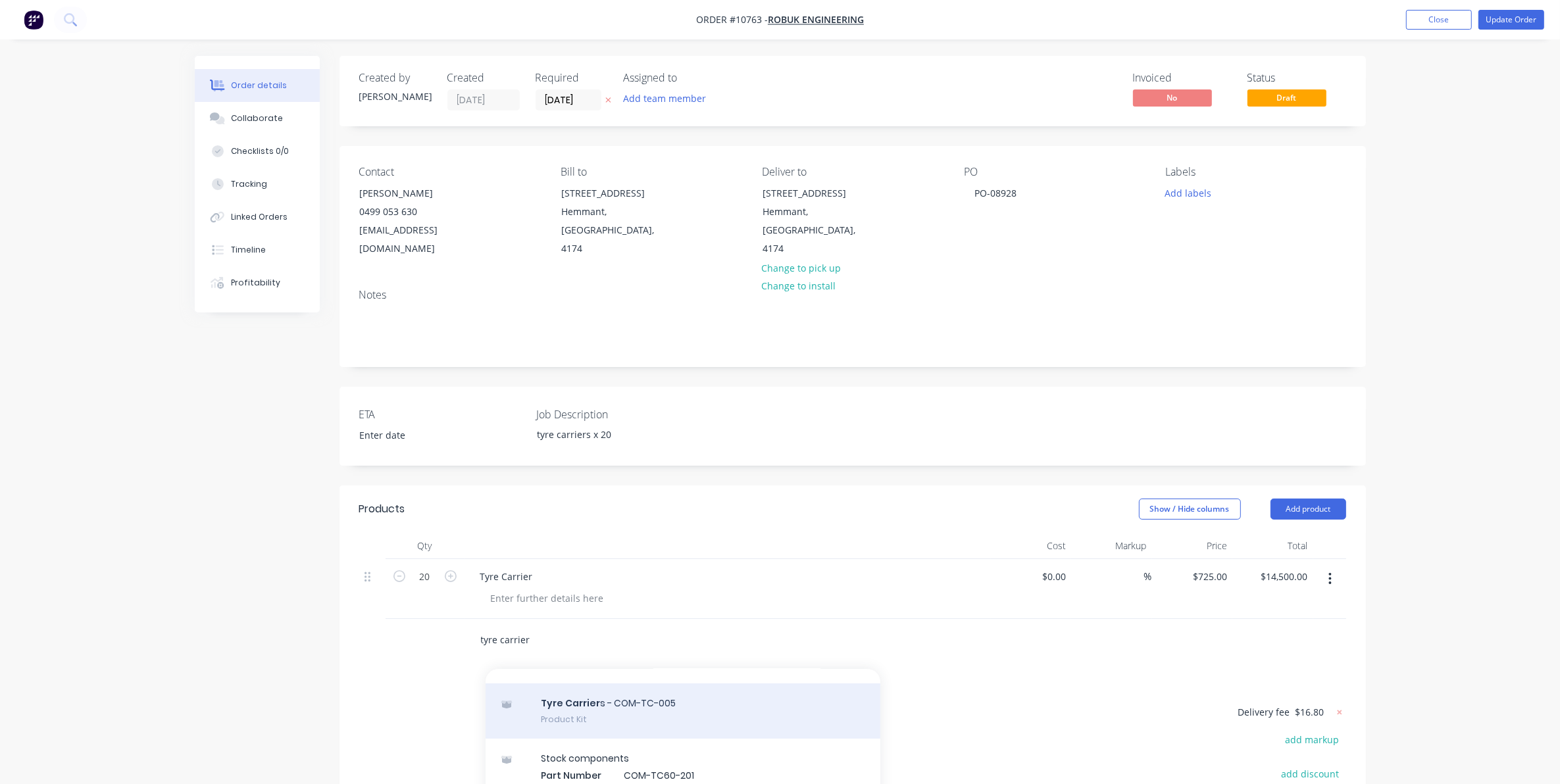
type input "tyre carrier"
click at [632, 701] on div "Tyre Carrier s - COM-TC-005 Product Kit" at bounding box center [683, 711] width 395 height 55
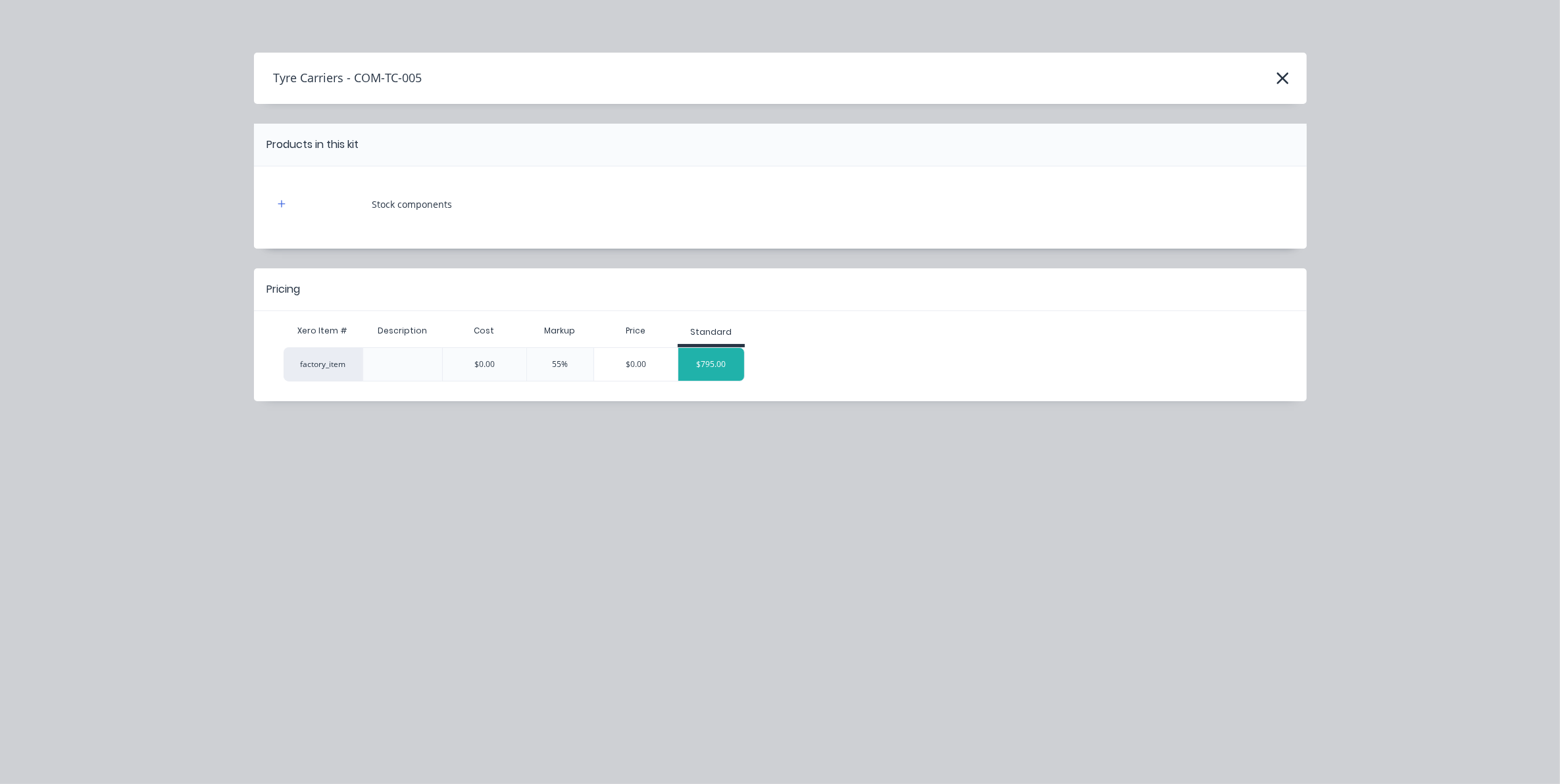
click at [701, 373] on div "$795.00" at bounding box center [710, 365] width 65 height 33
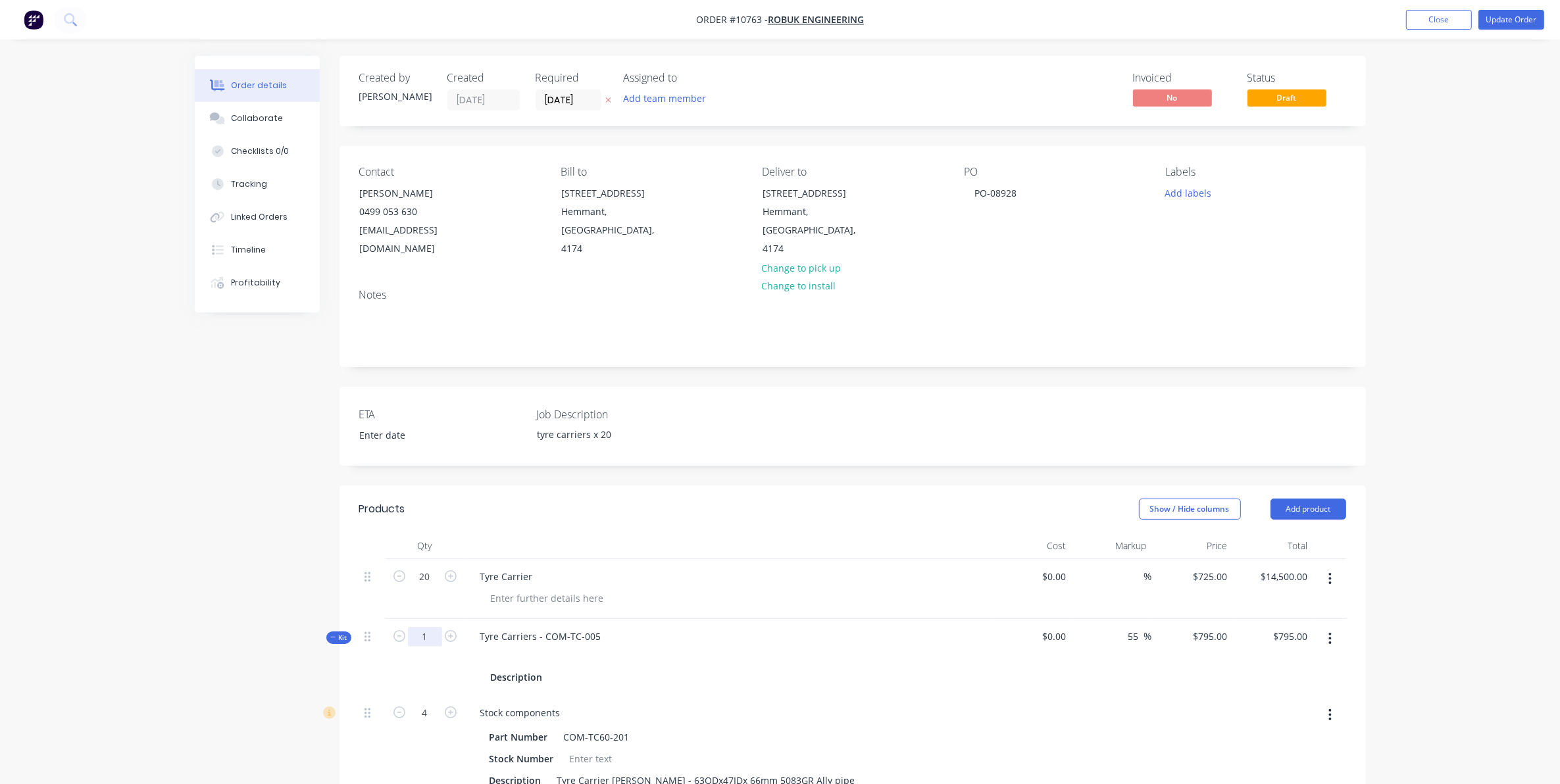
click at [432, 626] on input "1" at bounding box center [424, 636] width 34 height 20
type input "2"
type input "$0.00"
type input "8"
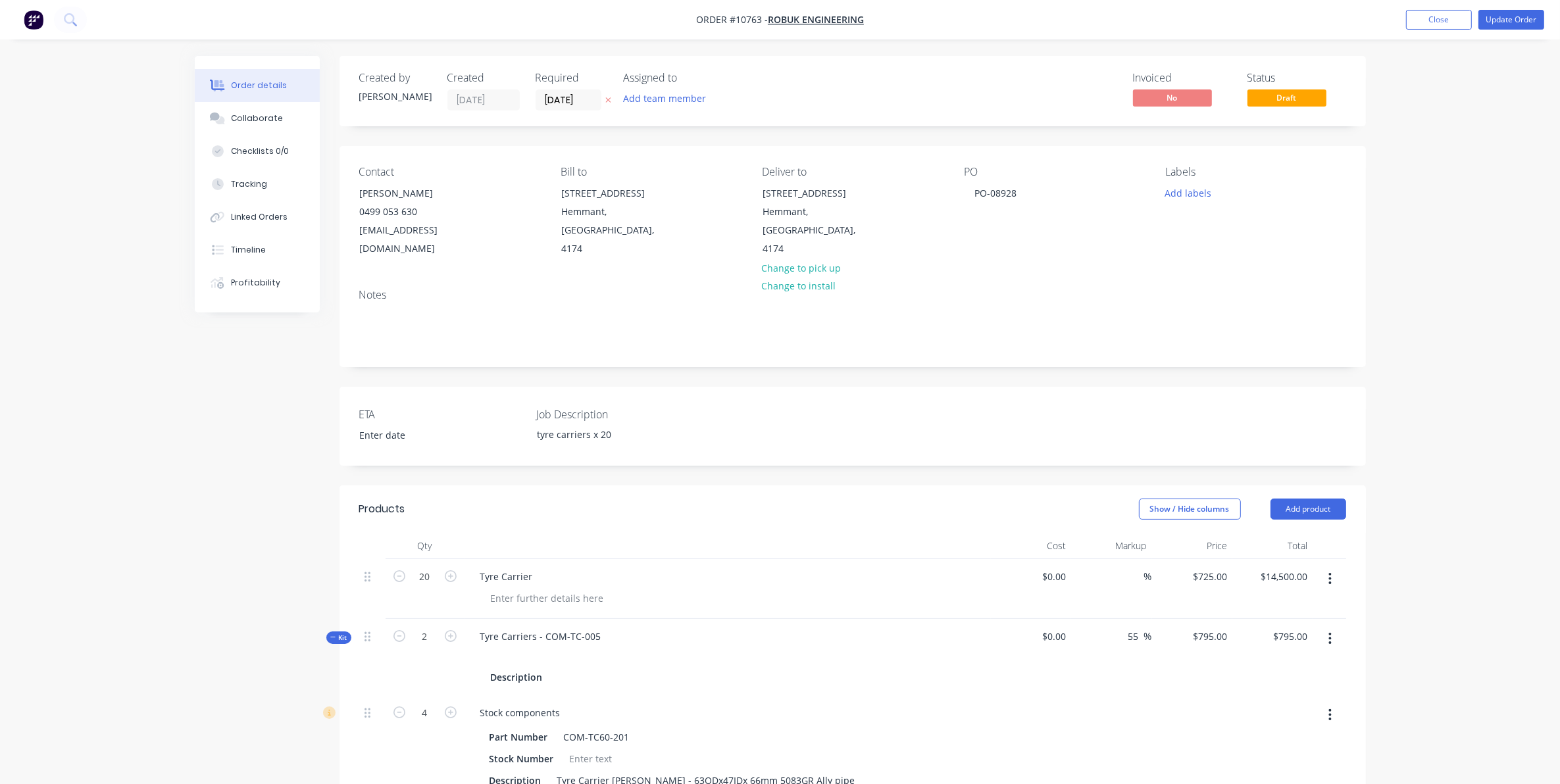
type input "4"
type input "2"
type input "4"
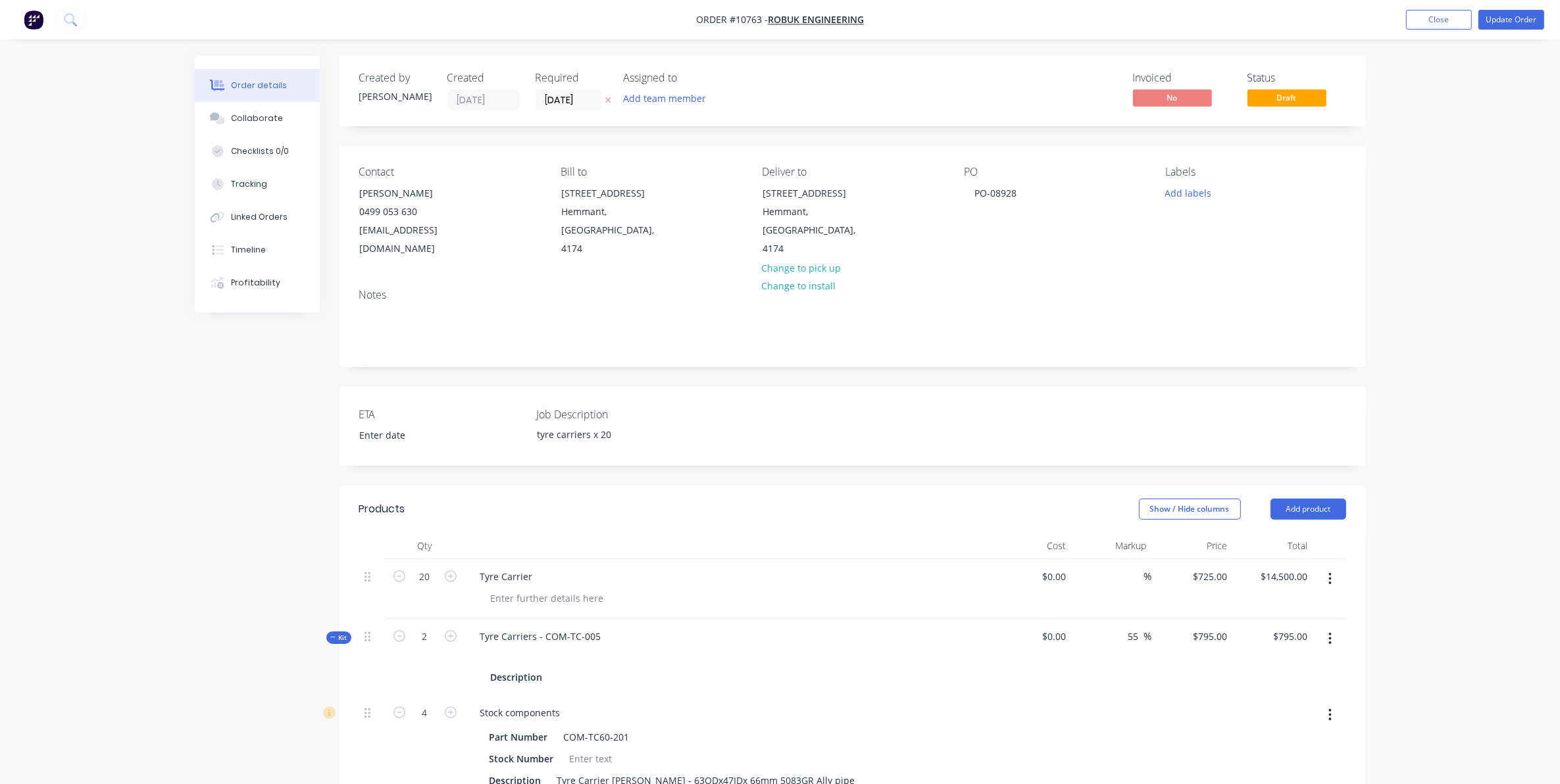
type input "16"
type input "4"
type input "8"
click at [435, 567] on input "20" at bounding box center [424, 576] width 34 height 20
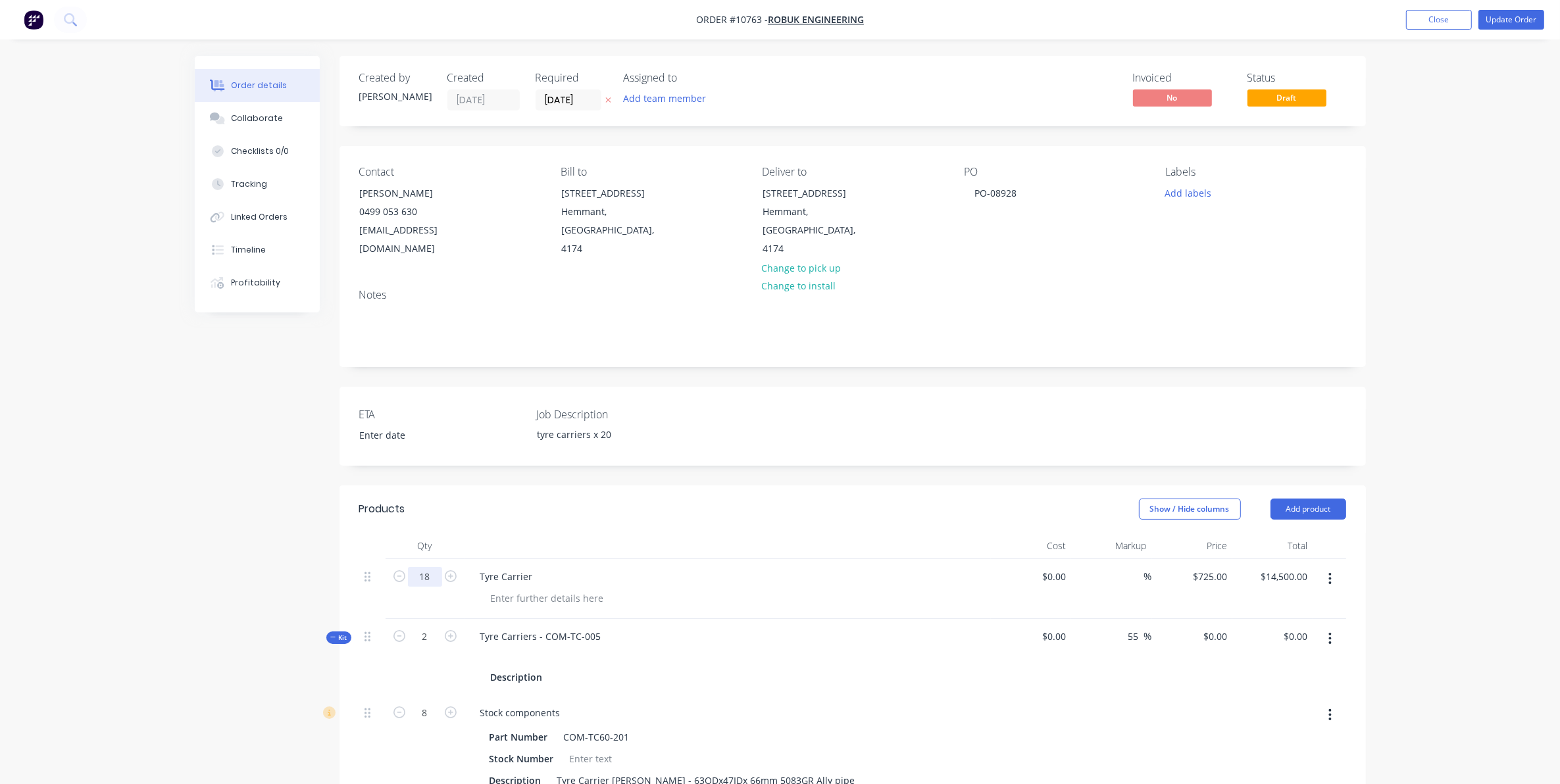
type input "18"
type input "$13,050.00"
click at [511, 646] on div at bounding box center [728, 656] width 516 height 19
click at [488, 646] on div at bounding box center [490, 656] width 21 height 19
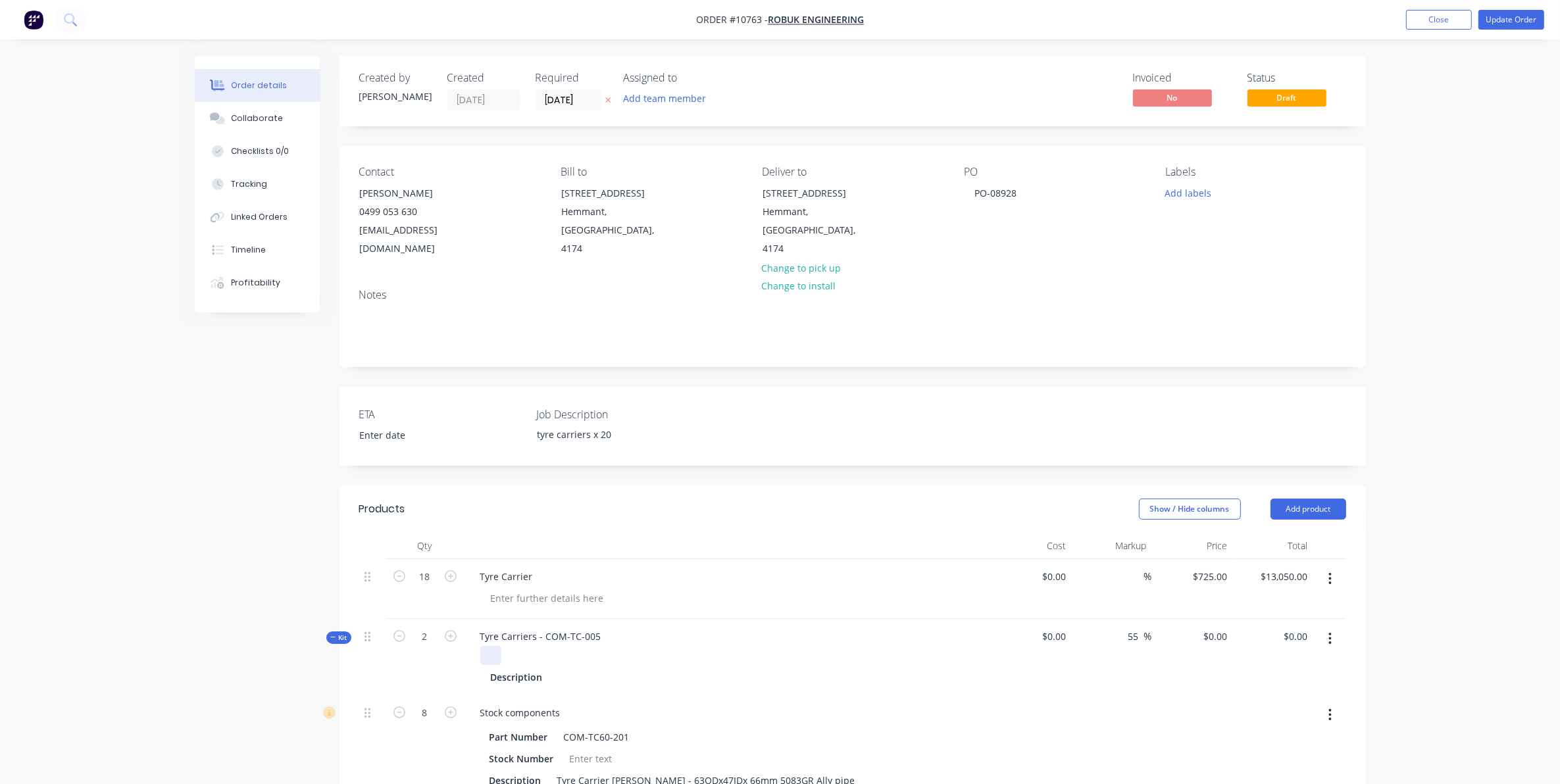
click at [494, 646] on div at bounding box center [490, 656] width 21 height 19
click at [337, 633] on span "Kit" at bounding box center [339, 637] width 17 height 10
click at [1510, 18] on button "Update Order" at bounding box center [1510, 20] width 65 height 20
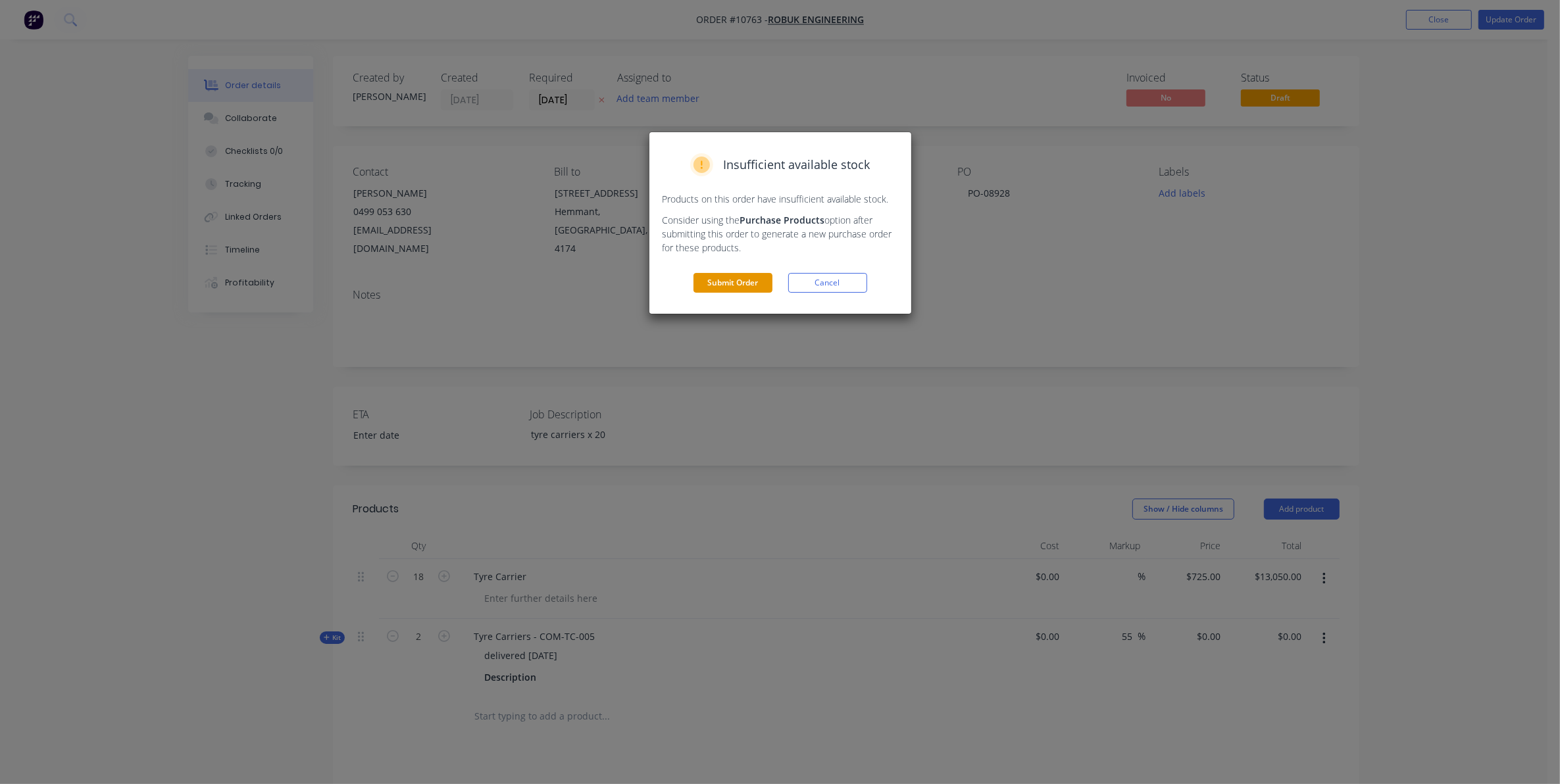
click at [747, 281] on button "Submit Order" at bounding box center [733, 282] width 79 height 20
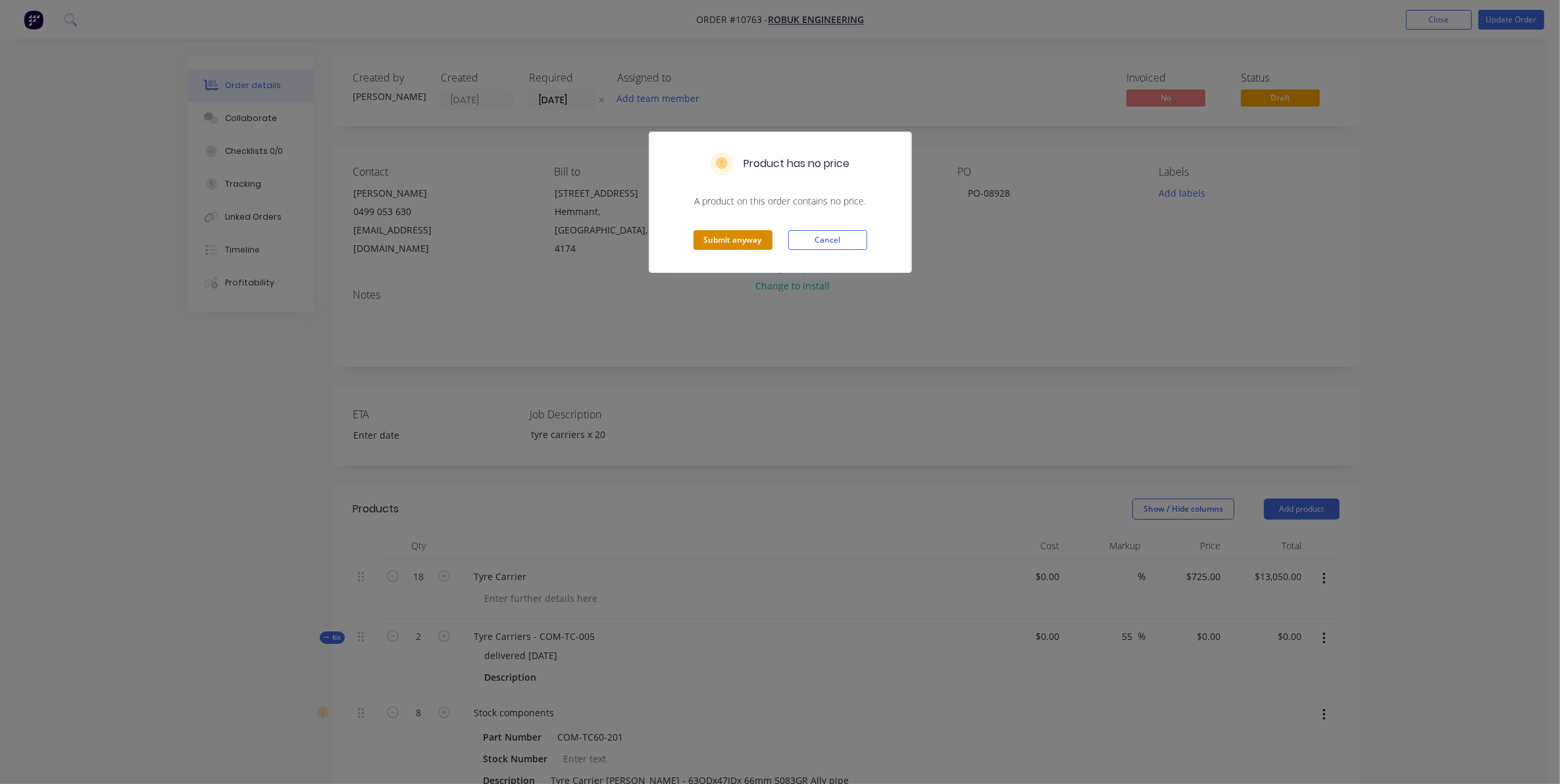
click at [746, 236] on button "Submit anyway" at bounding box center [733, 240] width 79 height 20
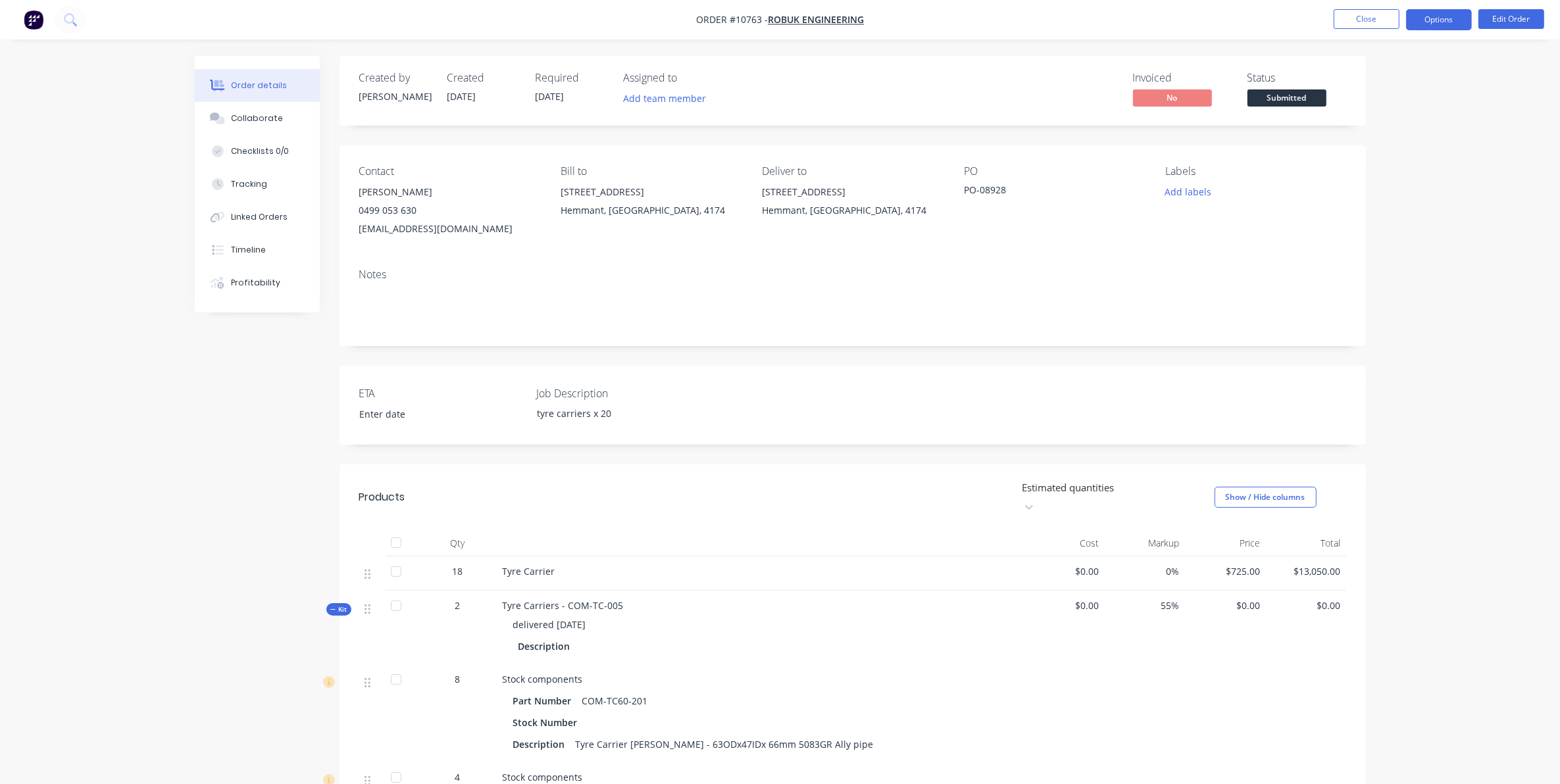
click at [1432, 13] on button "Options" at bounding box center [1439, 20] width 65 height 21
click at [1353, 181] on div "Delivery Docket" at bounding box center [1399, 185] width 121 height 19
click at [1353, 155] on div "Custom" at bounding box center [1399, 158] width 121 height 19
click at [1350, 136] on div "Without pricing" at bounding box center [1399, 132] width 121 height 19
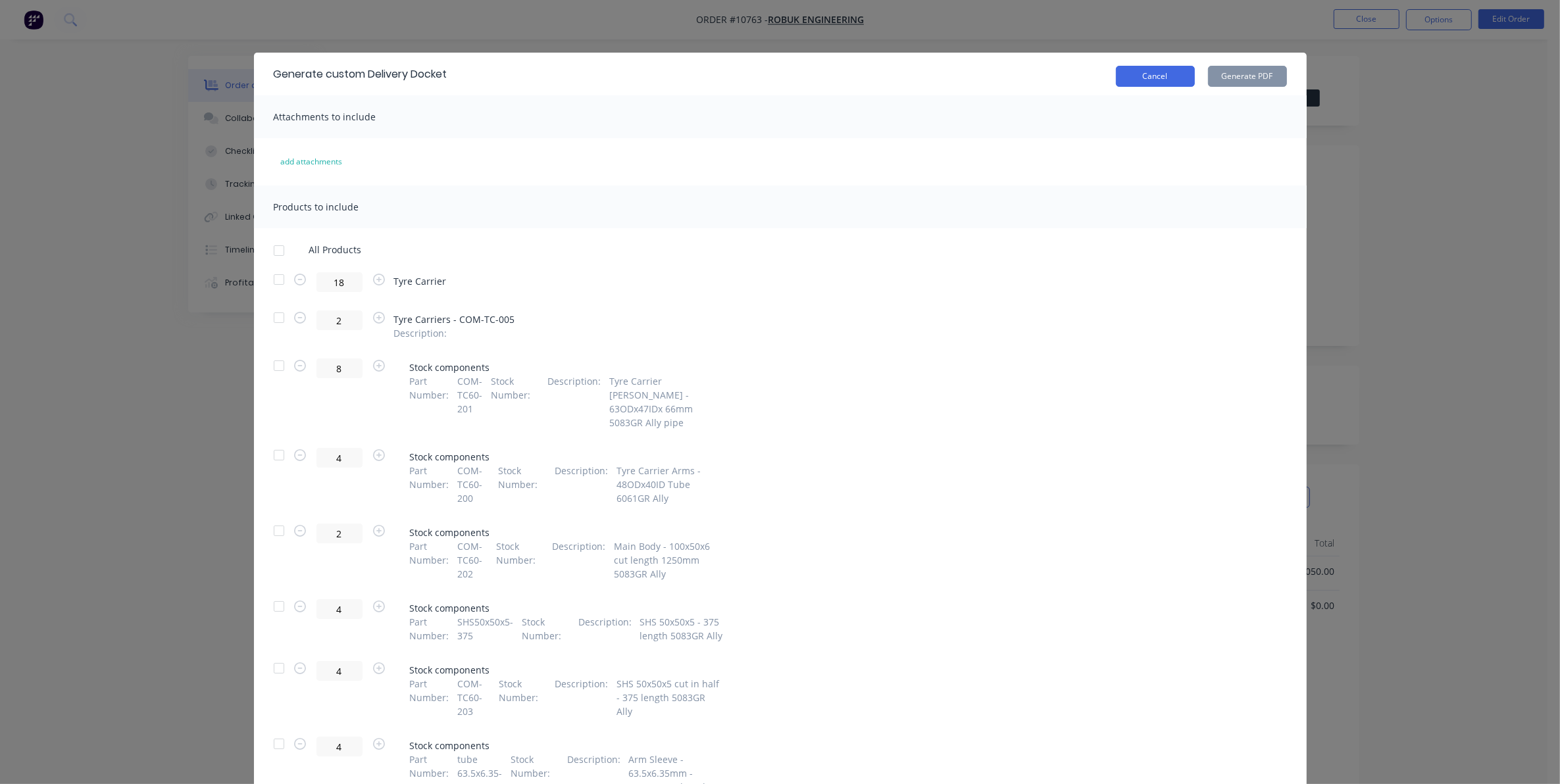
click at [1150, 73] on button "Cancel" at bounding box center [1155, 76] width 79 height 21
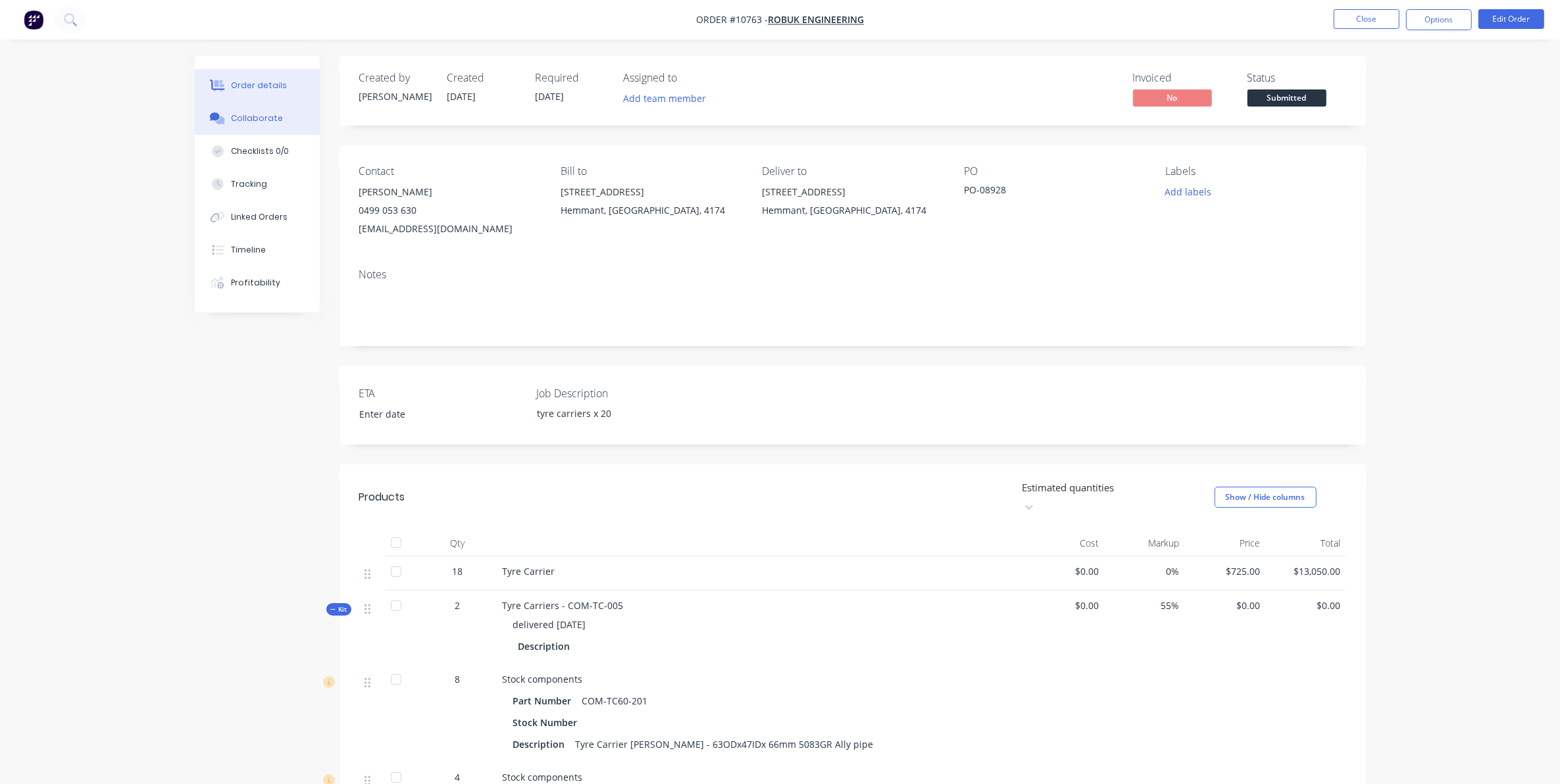
click at [273, 121] on div "Collaborate" at bounding box center [257, 118] width 52 height 12
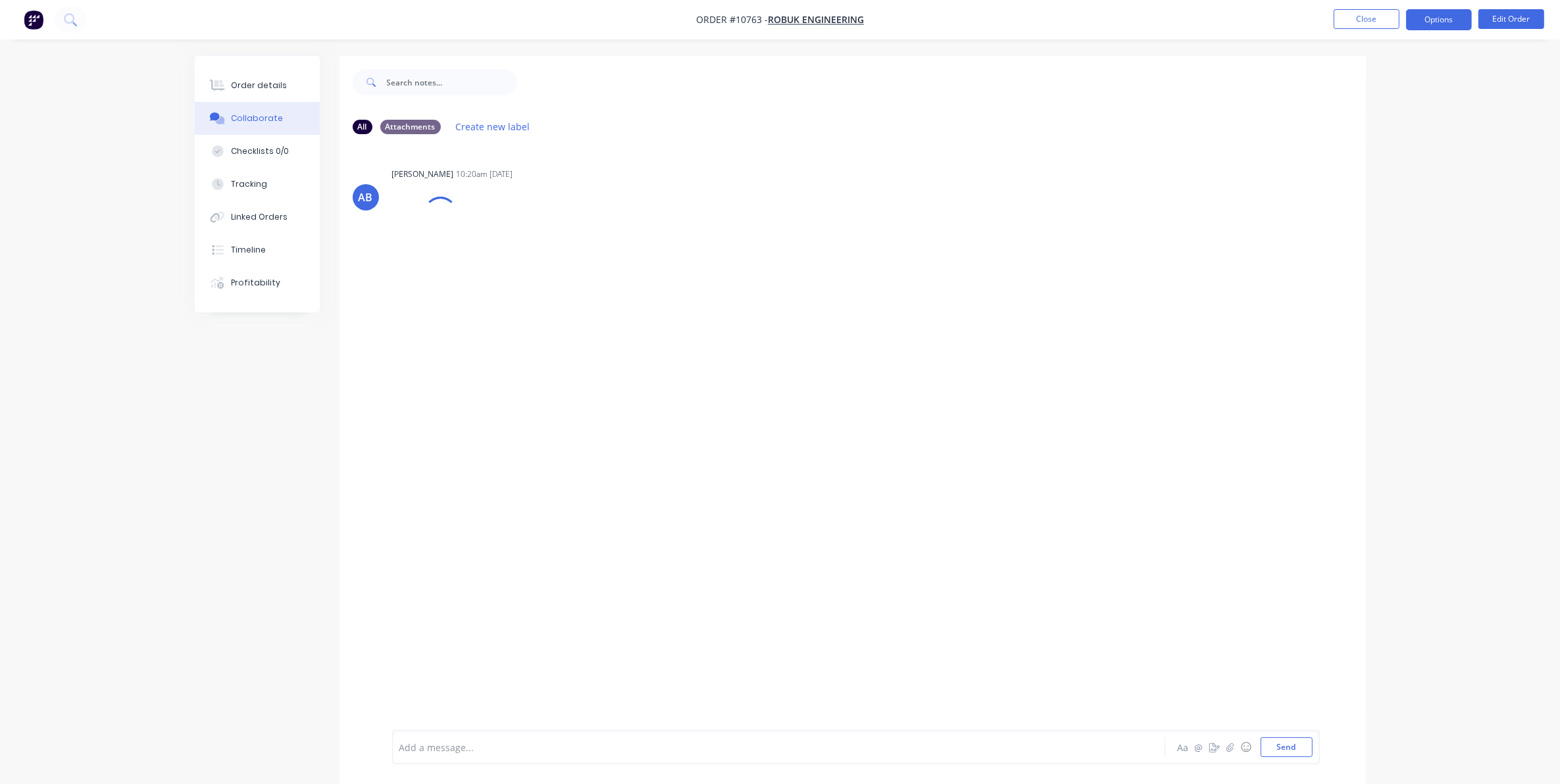
click at [1428, 14] on button "Options" at bounding box center [1439, 20] width 65 height 21
click at [1374, 186] on div "Delivery Docket" at bounding box center [1399, 185] width 121 height 19
click at [1354, 157] on div "Custom" at bounding box center [1399, 158] width 121 height 19
click at [1349, 135] on div "Without pricing" at bounding box center [1399, 132] width 121 height 19
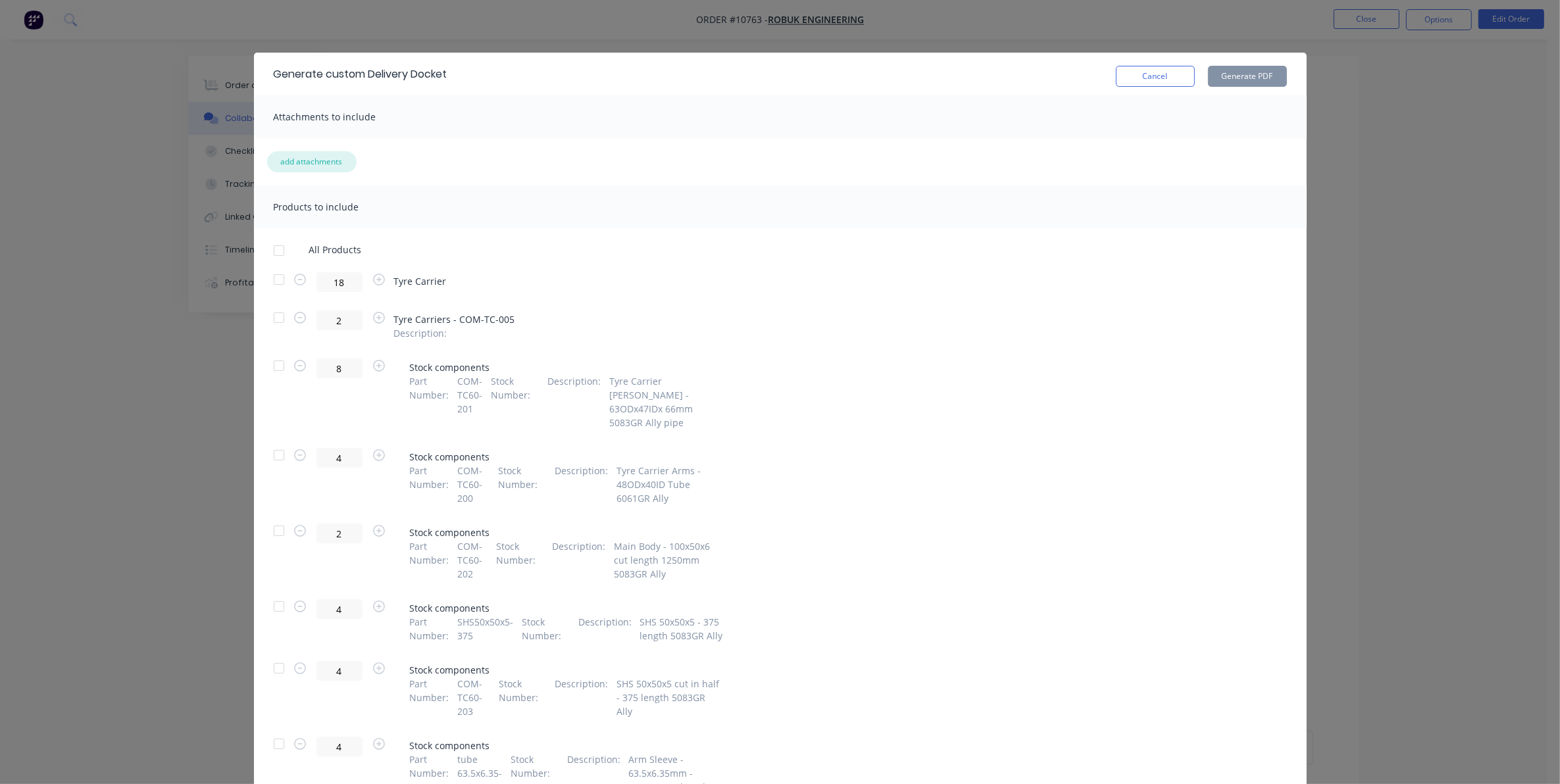
click at [270, 162] on button "add attachments" at bounding box center [312, 162] width 90 height 21
click at [277, 316] on div at bounding box center [278, 317] width 26 height 26
click at [1242, 74] on button "Generate PDF" at bounding box center [1247, 76] width 79 height 21
click at [1187, 79] on button "Cancel" at bounding box center [1155, 76] width 79 height 21
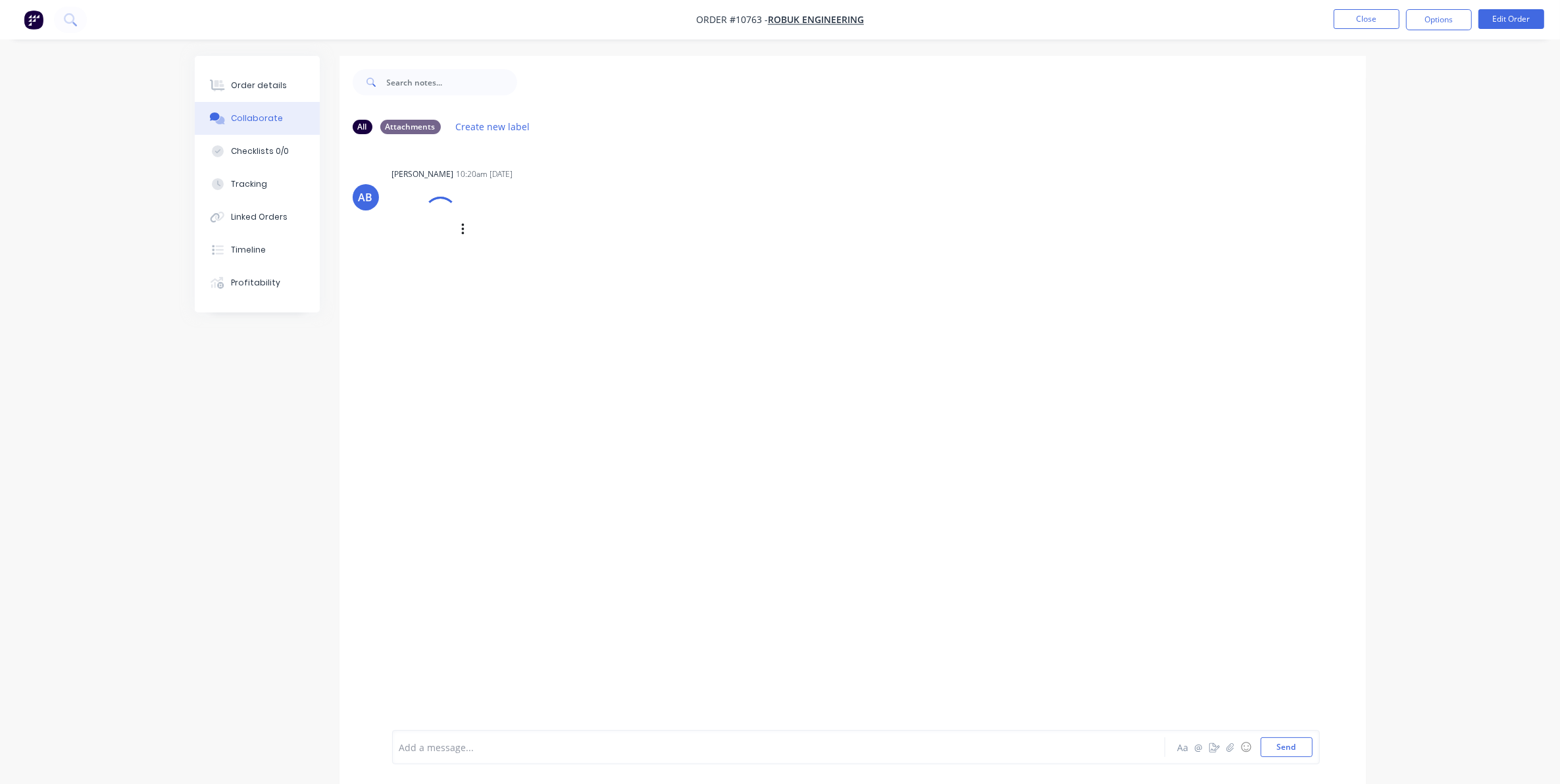
click at [442, 221] on div at bounding box center [440, 214] width 38 height 38
drag, startPoint x: 464, startPoint y: 227, endPoint x: 456, endPoint y: 227, distance: 8.0
click at [457, 227] on div "Labels Download Delete" at bounding box center [531, 230] width 148 height 19
click at [465, 232] on button "button" at bounding box center [463, 230] width 6 height 19
click at [504, 267] on button "Download" at bounding box center [549, 265] width 148 height 30
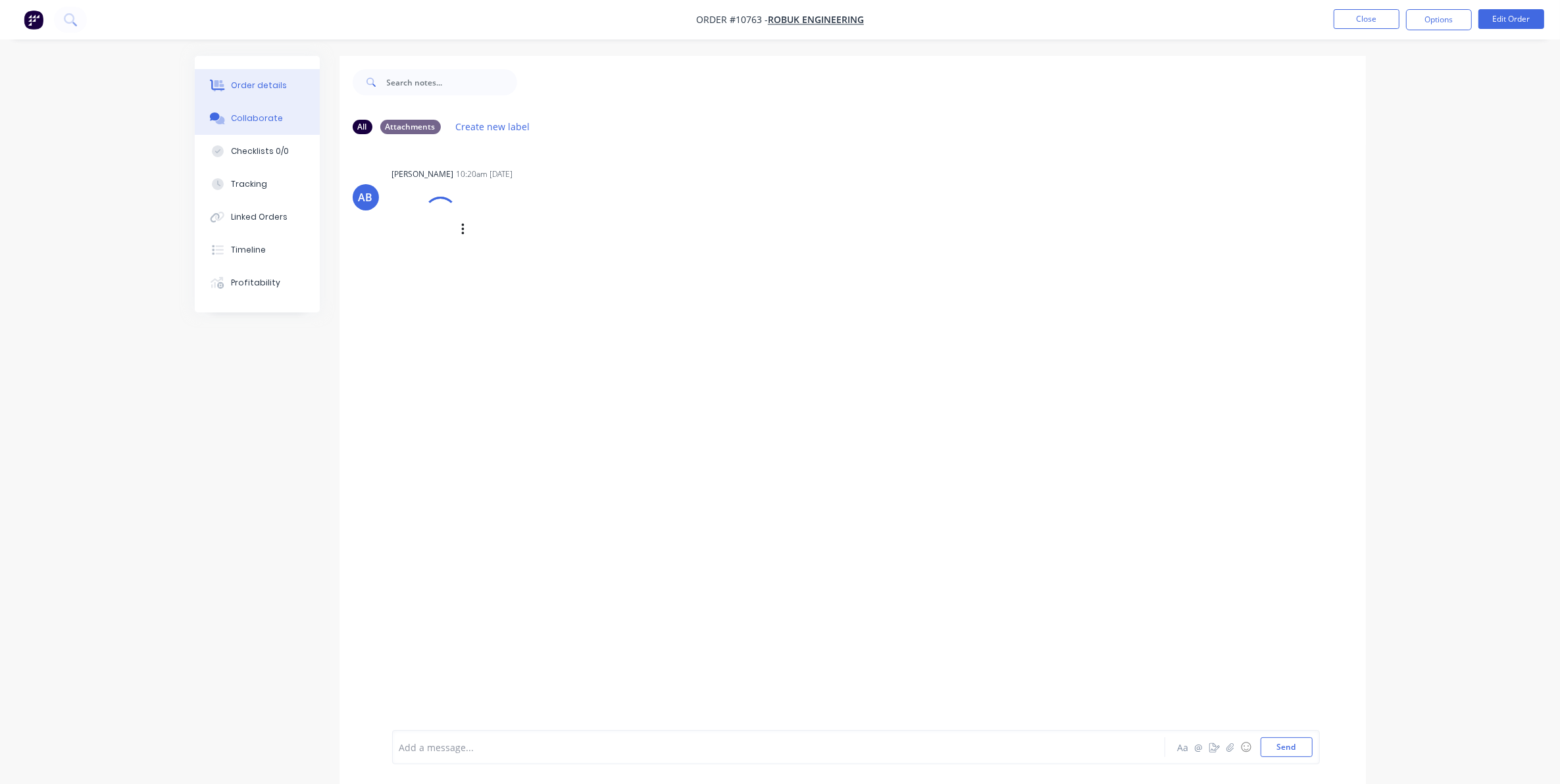
click at [284, 87] on button "Order details" at bounding box center [257, 86] width 125 height 33
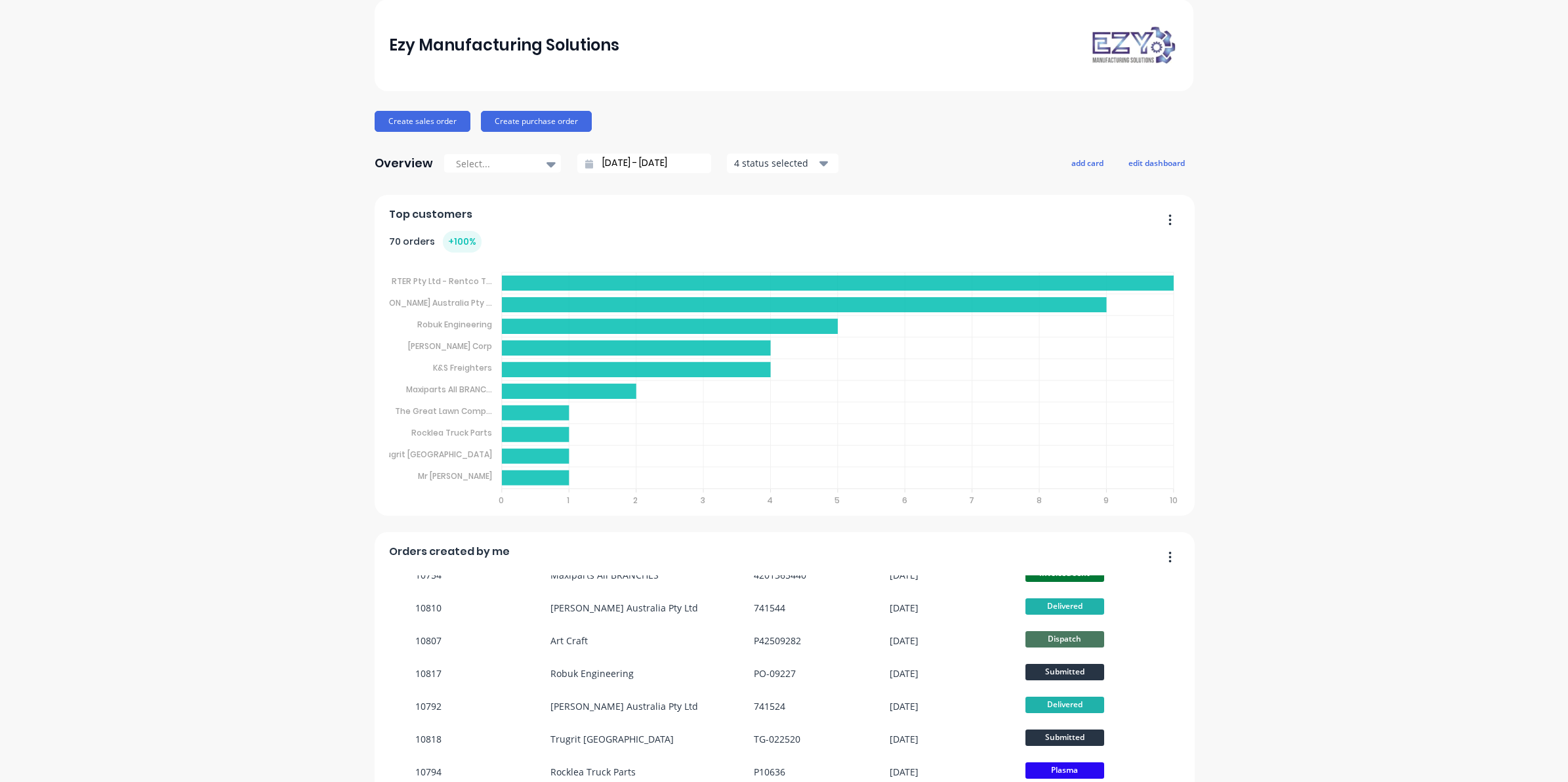
scroll to position [82, 0]
